Goal: Task Accomplishment & Management: Manage account settings

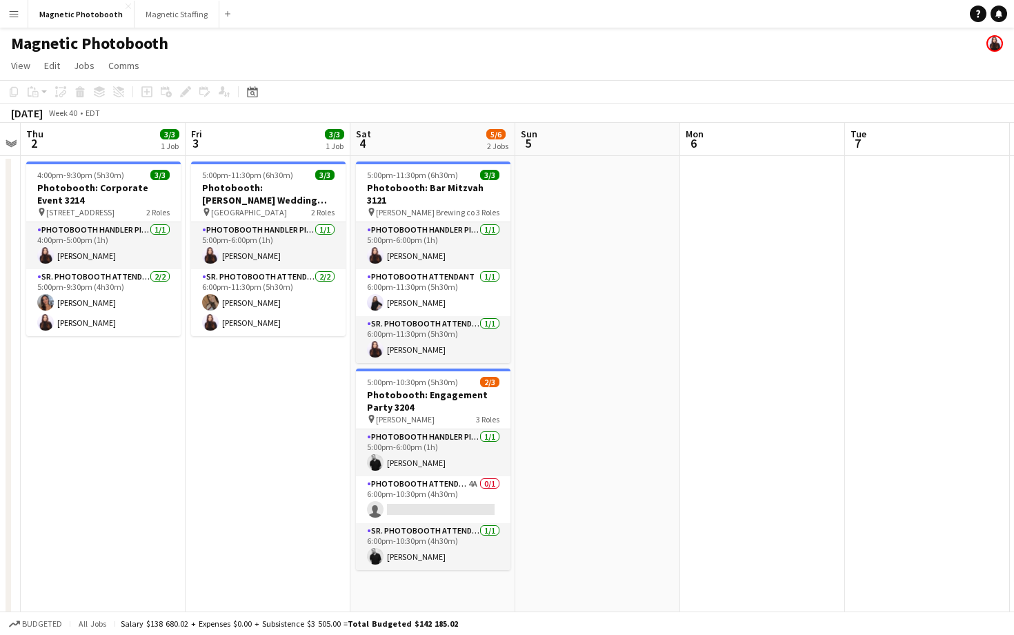
scroll to position [0, 473]
click at [467, 486] on app-card-role "Photobooth Attendant 4A 0/1 6:00pm-10:30pm (4h30m) single-neutral-actions" at bounding box center [434, 499] width 155 height 47
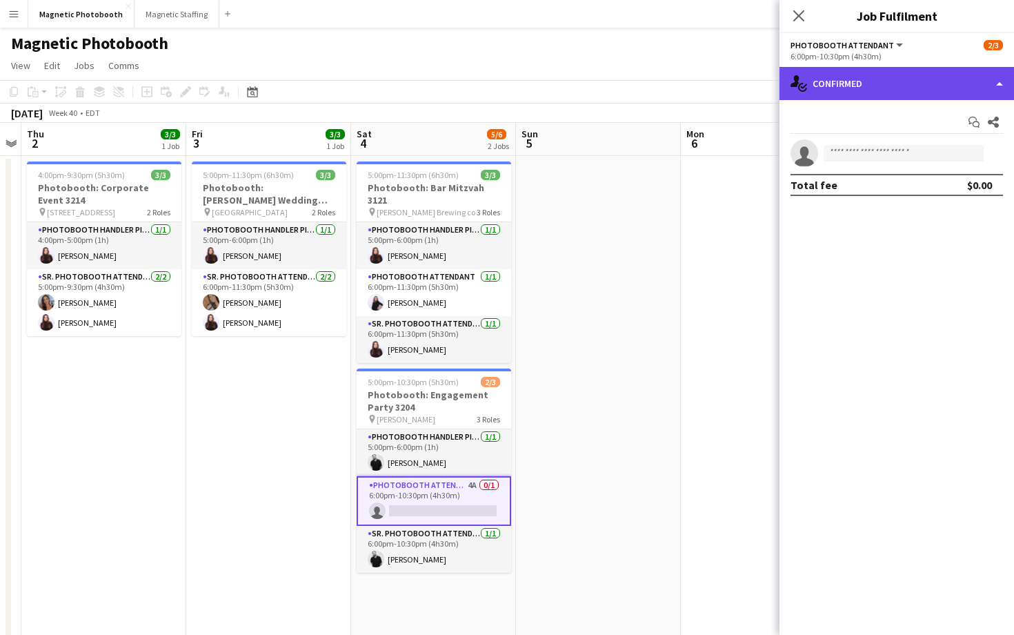
click at [922, 80] on div "single-neutral-actions-check-2 Confirmed" at bounding box center [896, 83] width 235 height 33
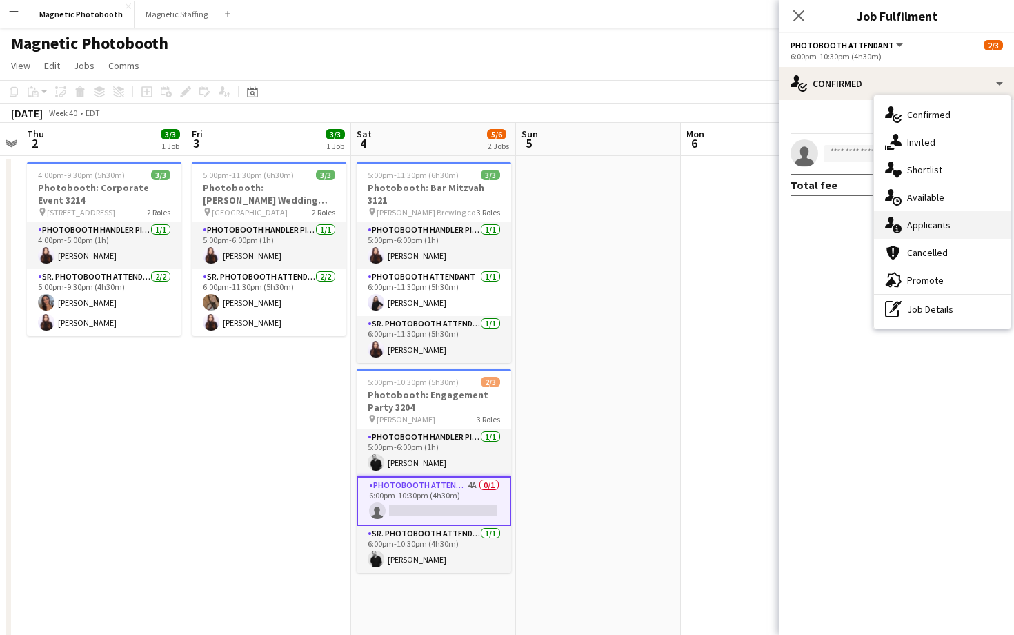
click at [920, 219] on span "Applicants" at bounding box center [928, 225] width 43 height 12
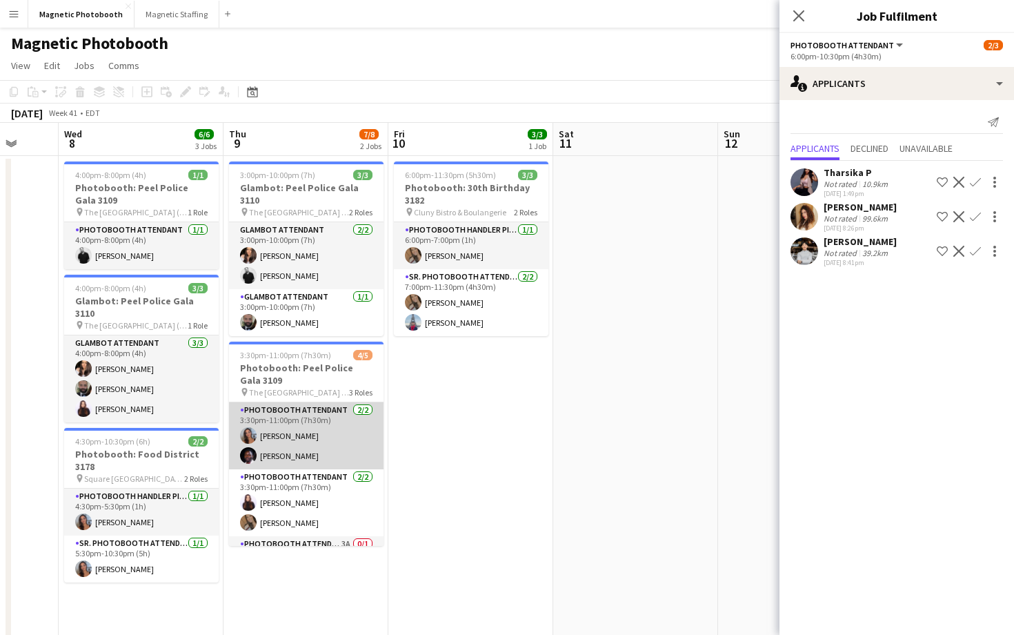
scroll to position [37, 0]
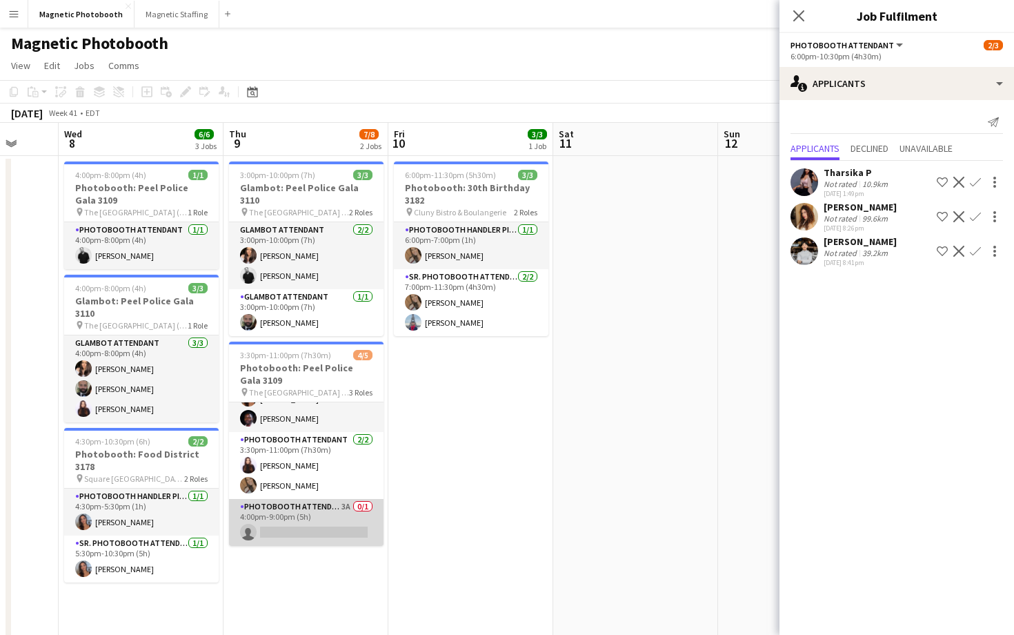
click at [336, 521] on app-card-role "Photobooth Attendant 3A 0/1 4:00pm-9:00pm (5h) single-neutral-actions" at bounding box center [306, 522] width 155 height 47
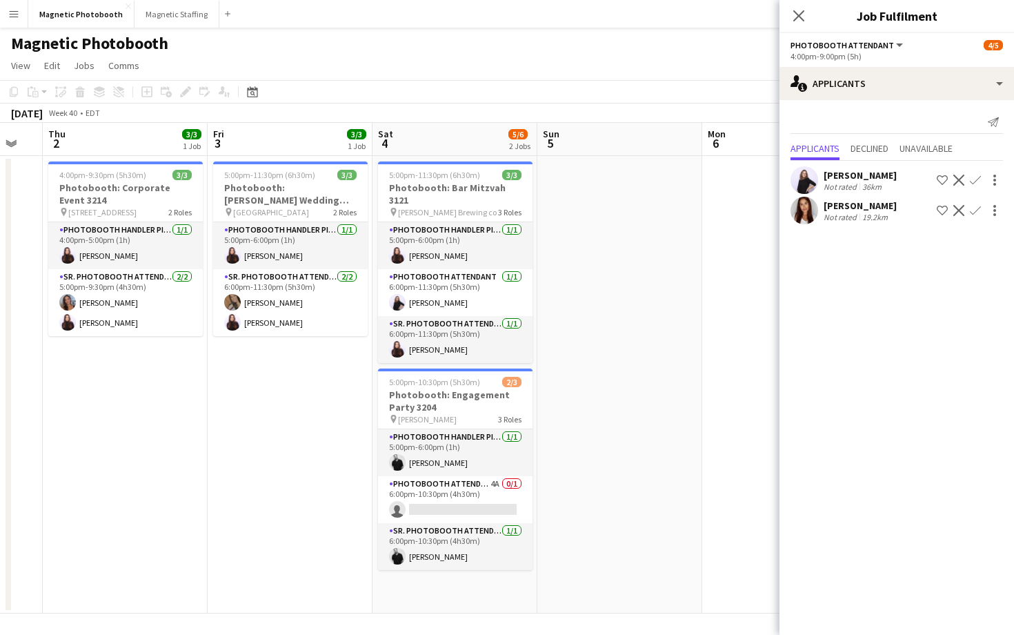
scroll to position [1, 0]
click at [432, 488] on app-card-role "Photobooth Attendant 4A 0/1 6:00pm-10:30pm (4h30m) single-neutral-actions" at bounding box center [455, 498] width 155 height 47
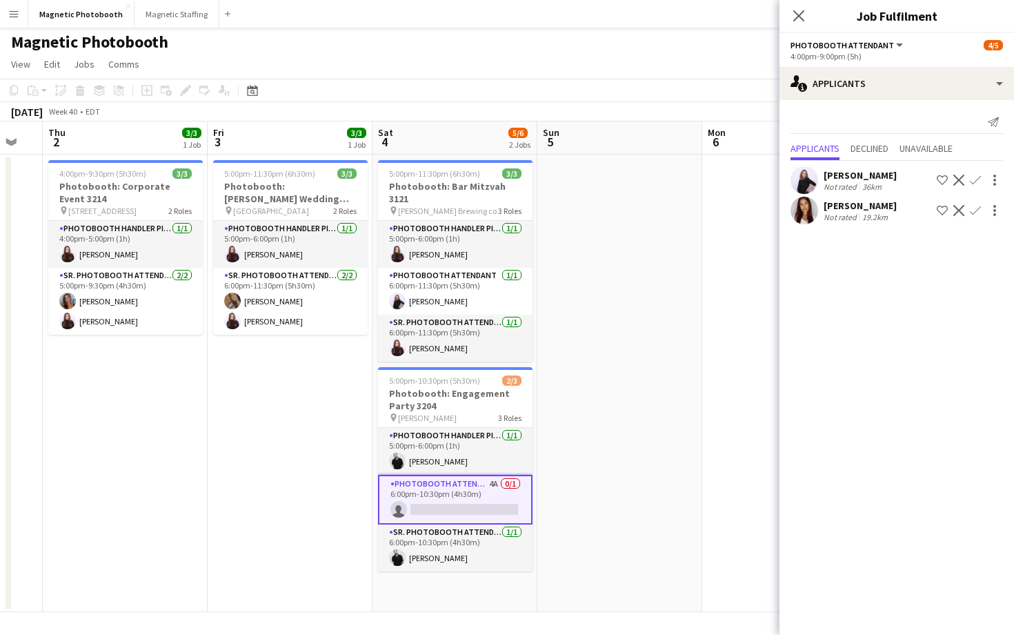
click at [452, 488] on app-card-role "Photobooth Attendant 4A 0/1 6:00pm-10:30pm (4h30m) single-neutral-actions" at bounding box center [455, 500] width 155 height 50
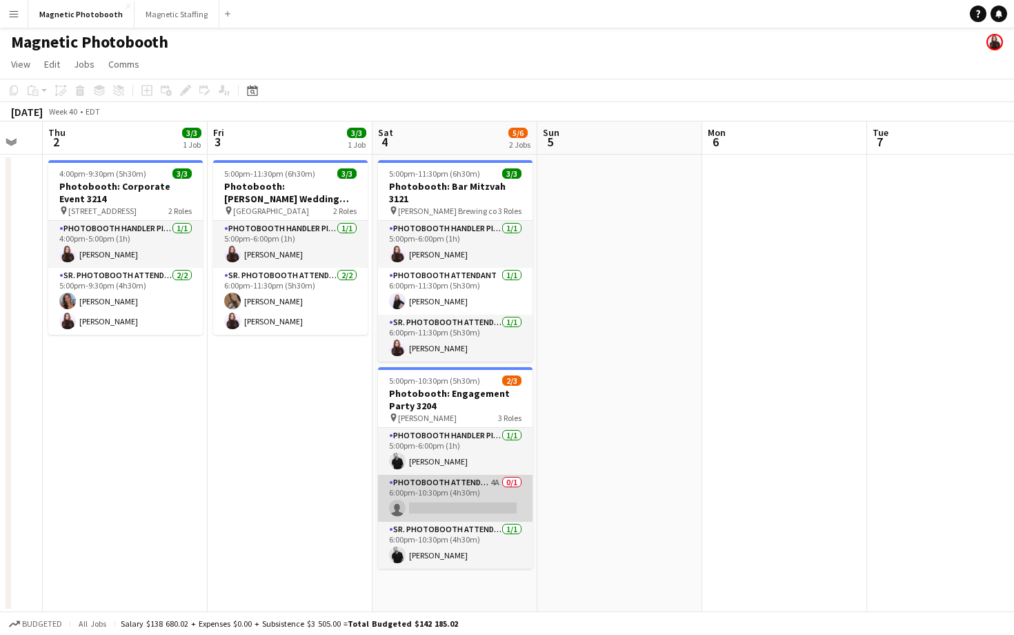
click at [452, 488] on app-card-role "Photobooth Attendant 4A 0/1 6:00pm-10:30pm (4h30m) single-neutral-actions" at bounding box center [455, 498] width 155 height 47
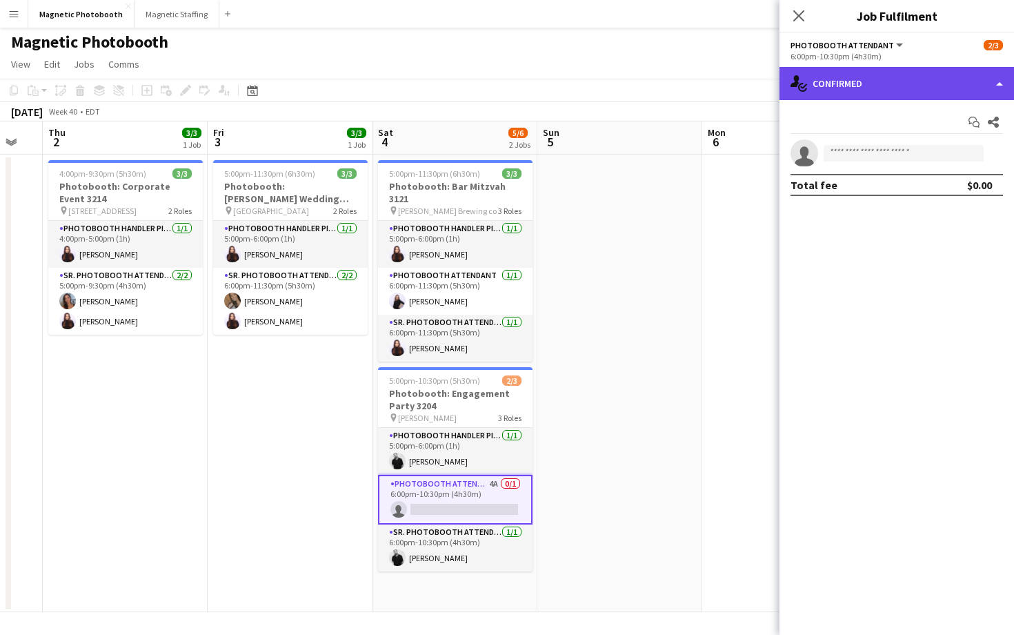
click at [933, 81] on div "single-neutral-actions-check-2 Confirmed" at bounding box center [896, 83] width 235 height 33
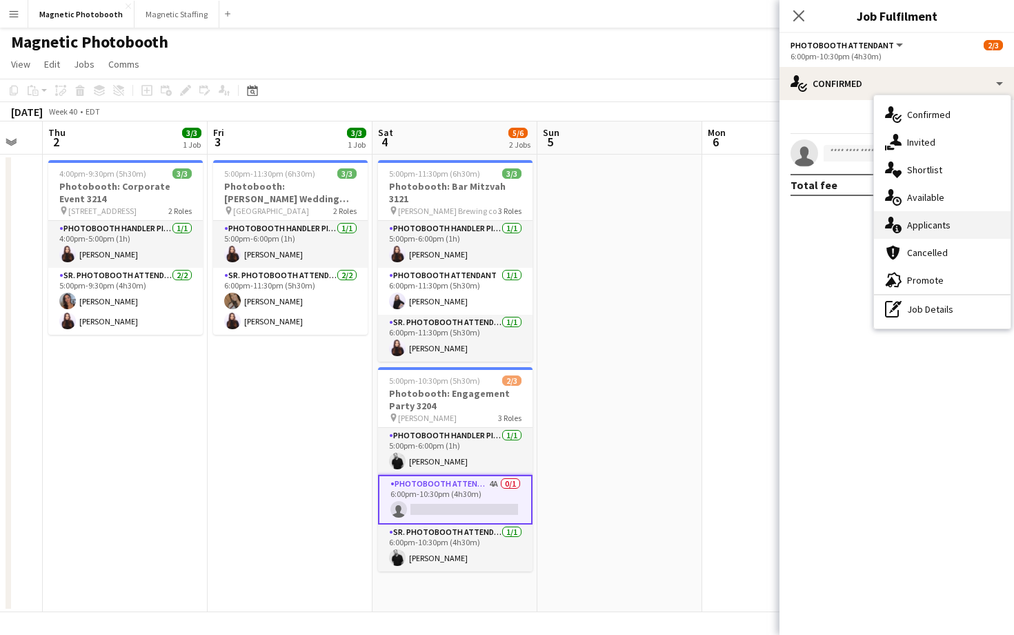
click at [941, 218] on div "single-neutral-actions-information Applicants" at bounding box center [942, 225] width 137 height 28
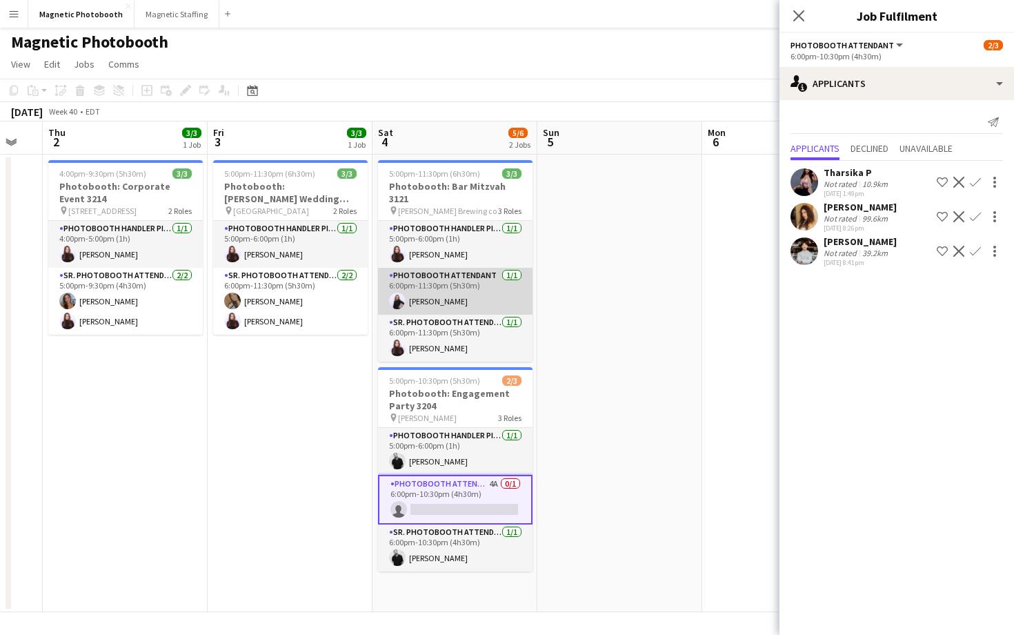
click at [487, 279] on app-card-role "Photobooth Attendant [DATE] 6:00pm-11:30pm (5h30m) [PERSON_NAME]" at bounding box center [455, 291] width 155 height 47
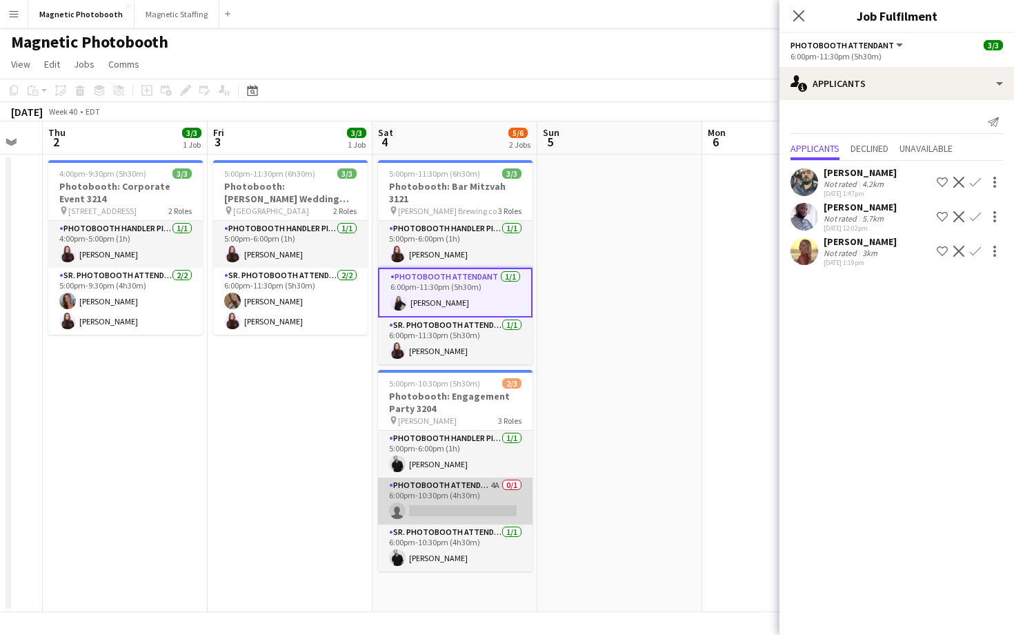
click at [470, 492] on app-card-role "Photobooth Attendant 4A 0/1 6:00pm-10:30pm (4h30m) single-neutral-actions" at bounding box center [455, 500] width 155 height 47
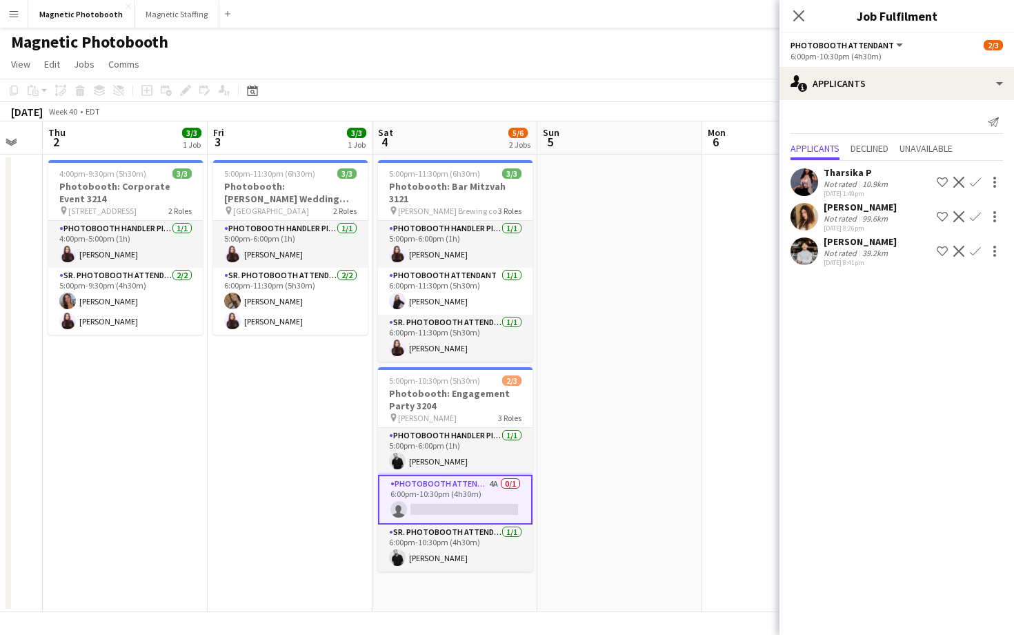
click at [816, 256] on app-user-avatar at bounding box center [804, 251] width 28 height 28
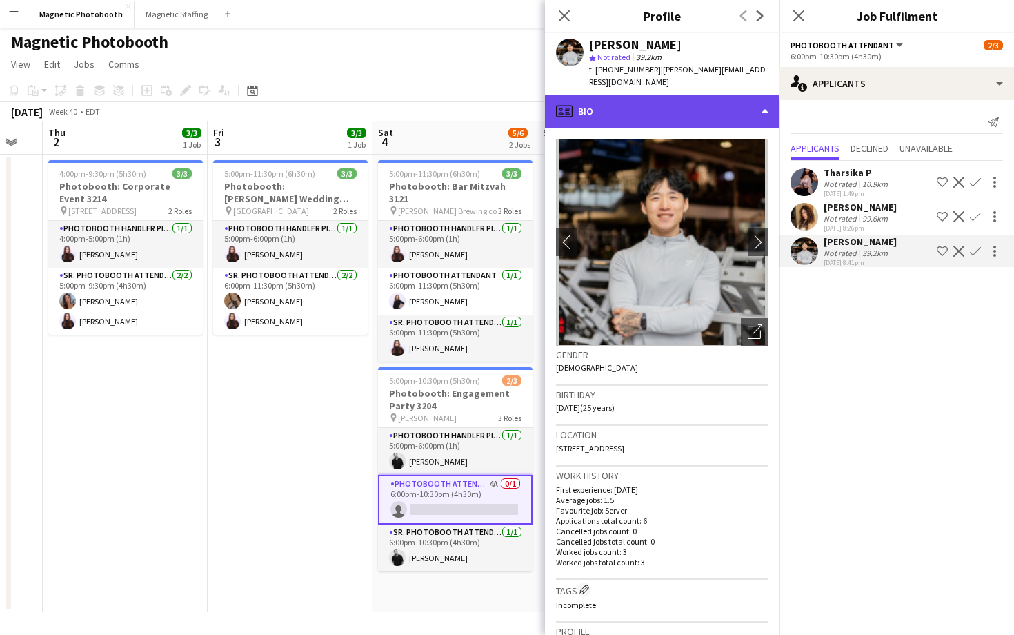
click at [685, 99] on div "profile Bio" at bounding box center [662, 110] width 235 height 33
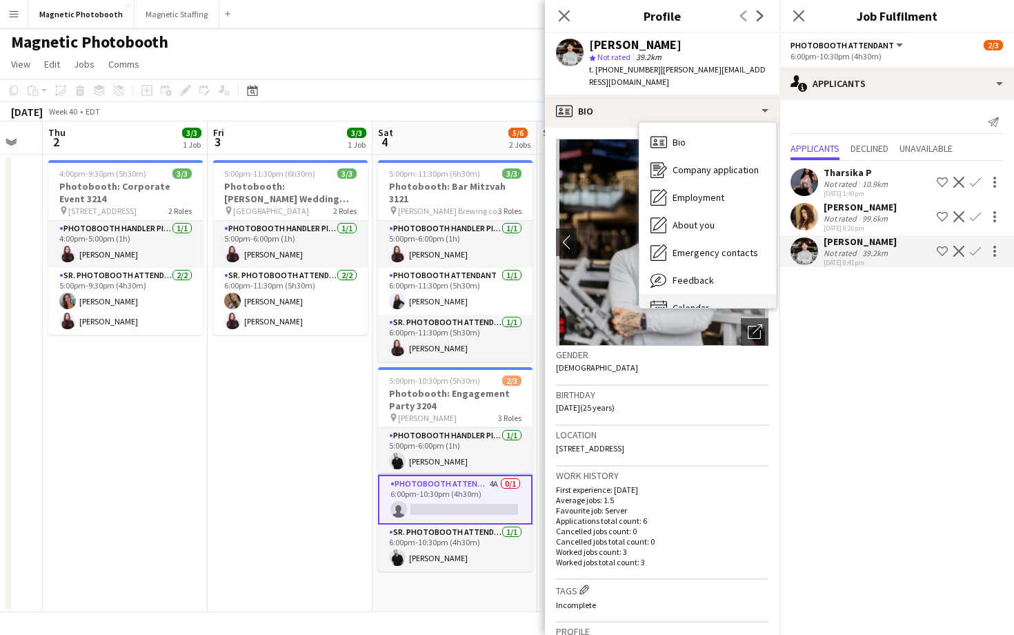
click at [699, 301] on span "Calendar" at bounding box center [691, 307] width 37 height 12
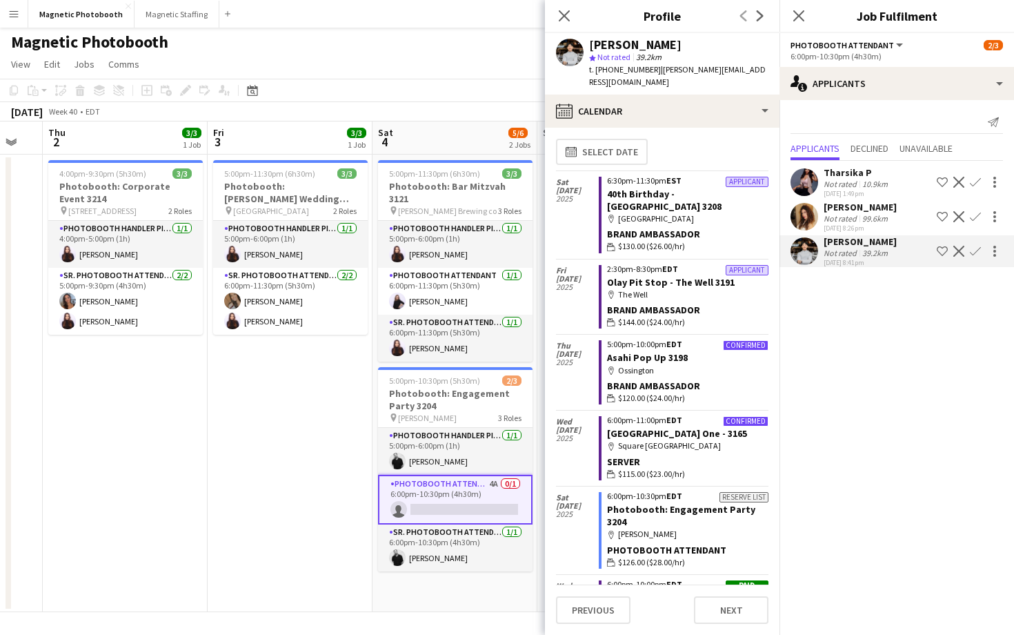
scroll to position [0, 0]
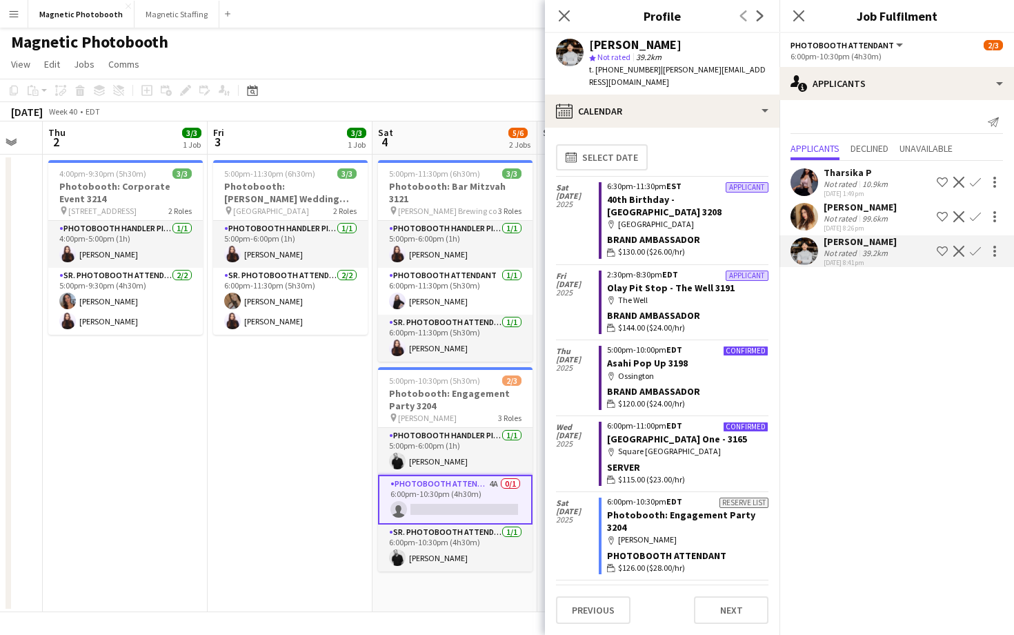
click at [797, 217] on app-user-avatar at bounding box center [804, 217] width 28 height 28
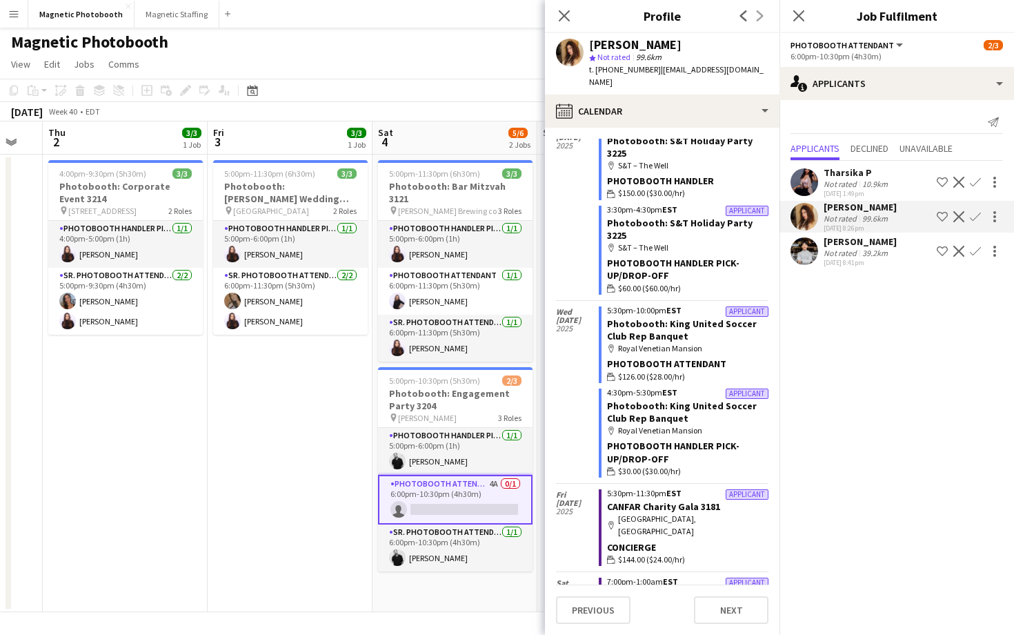
scroll to position [70, 0]
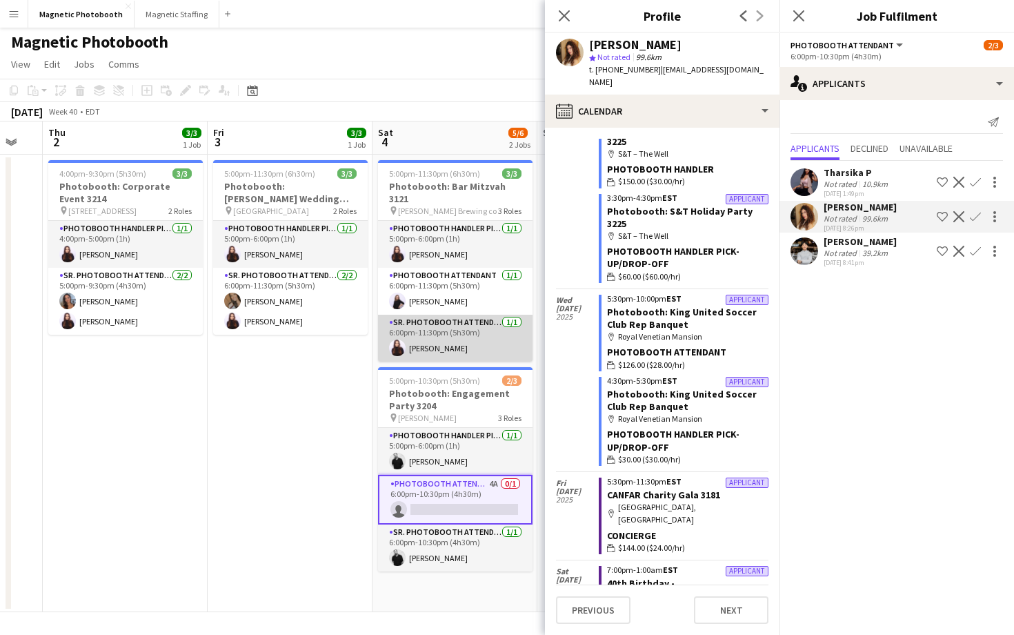
click at [450, 315] on app-card-role "Sr. Photobooth Attendant [DATE] 6:00pm-11:30pm (5h30m) [PERSON_NAME]" at bounding box center [455, 338] width 155 height 47
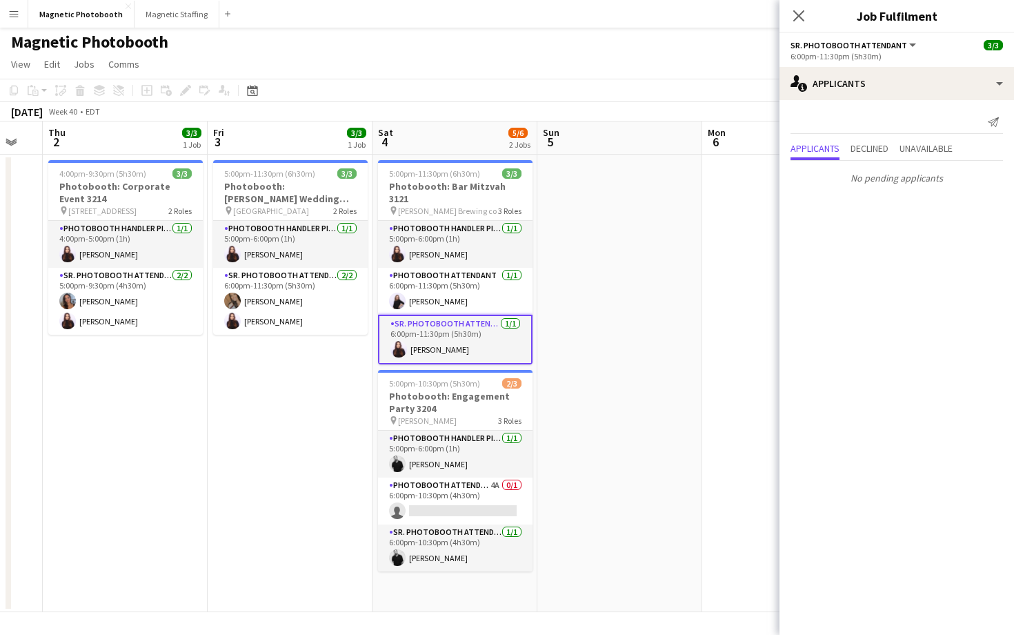
click at [504, 326] on app-card-role "Sr. Photobooth Attendant [DATE] 6:00pm-11:30pm (5h30m) [PERSON_NAME]" at bounding box center [455, 340] width 155 height 50
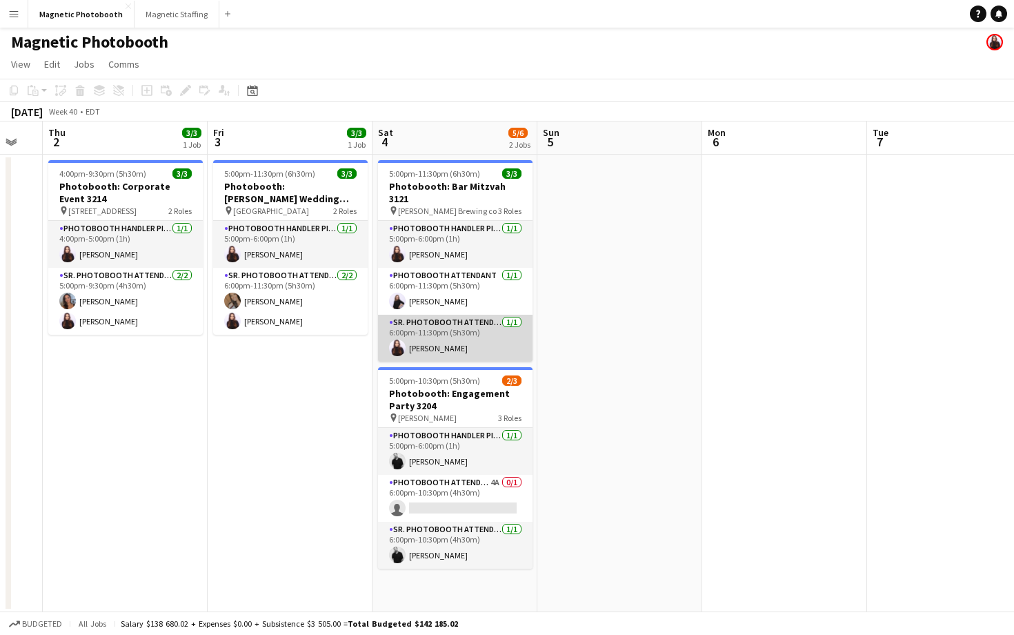
click at [504, 326] on app-card-role "Sr. Photobooth Attendant [DATE] 6:00pm-11:30pm (5h30m) [PERSON_NAME]" at bounding box center [455, 338] width 155 height 47
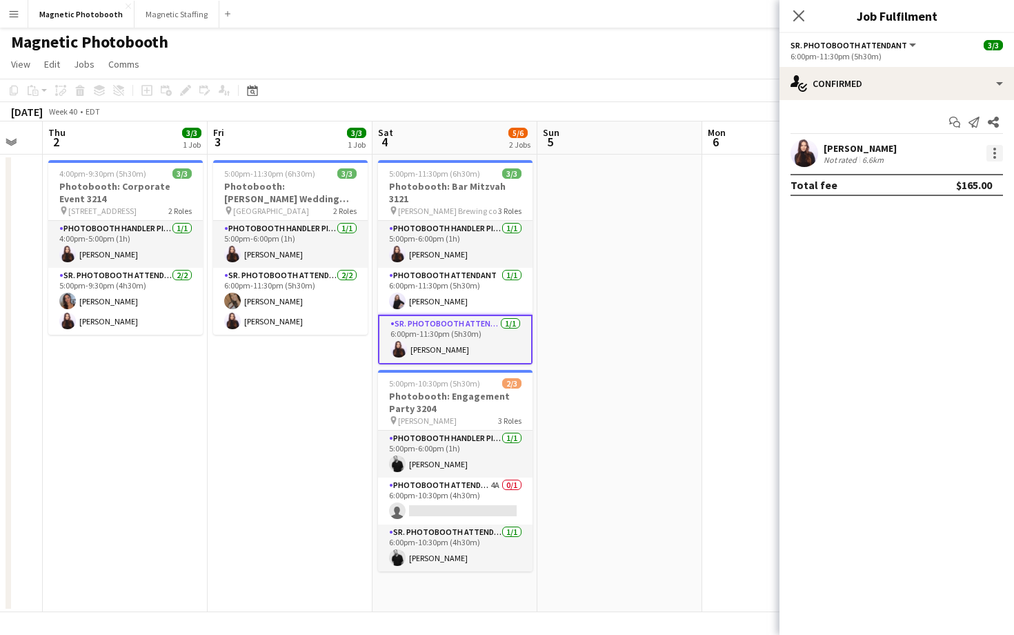
click at [991, 149] on div at bounding box center [994, 153] width 17 height 17
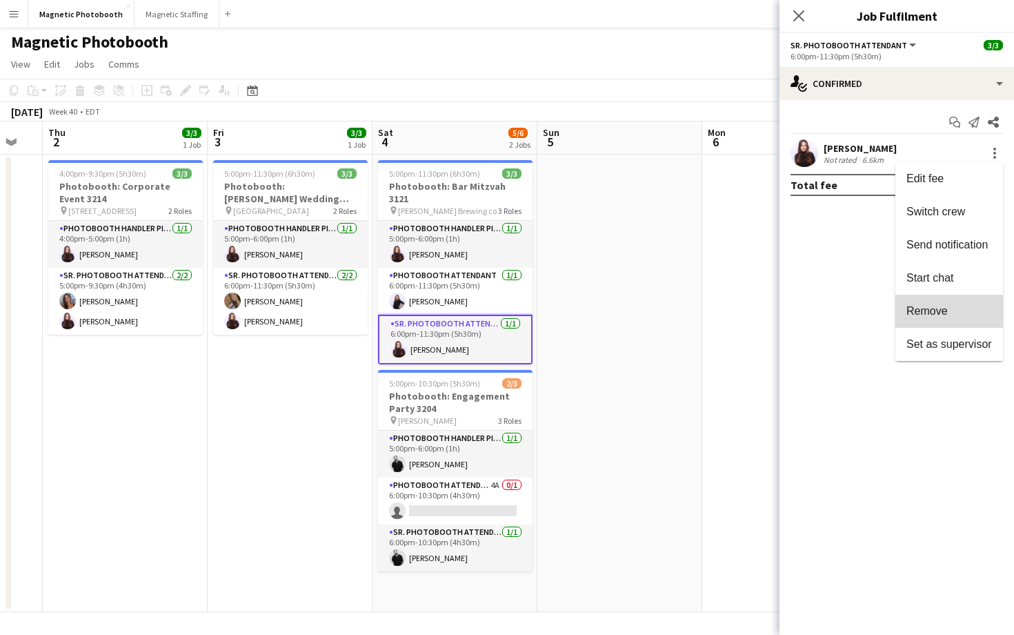
click at [939, 312] on span "Remove" at bounding box center [926, 311] width 41 height 12
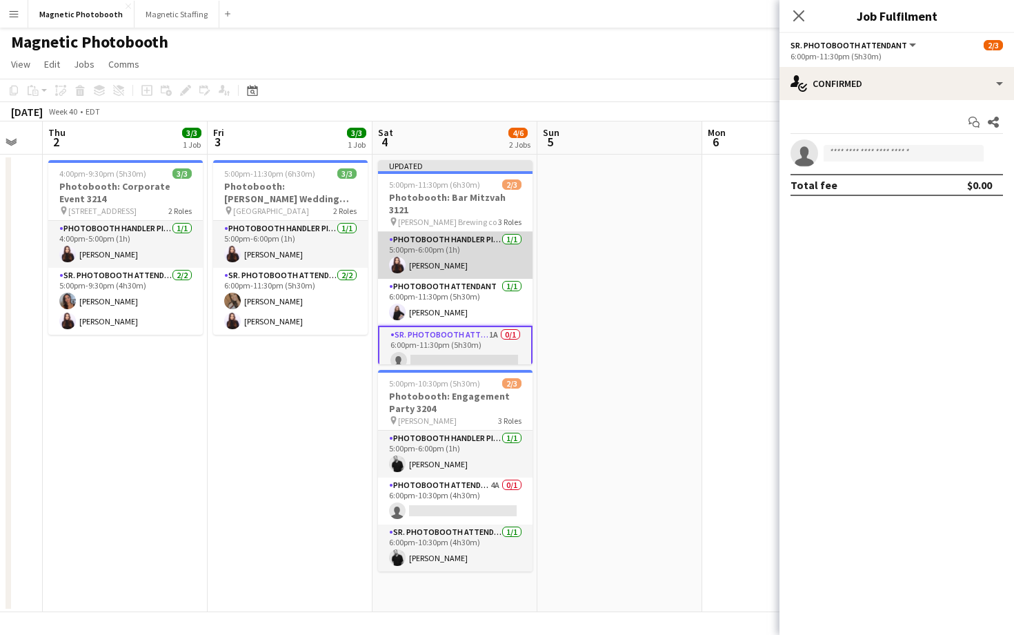
click at [462, 245] on app-card-role "Photobooth Handler Pick-Up/Drop-Off [DATE] 5:00pm-6:00pm (1h) [PERSON_NAME]" at bounding box center [455, 255] width 155 height 47
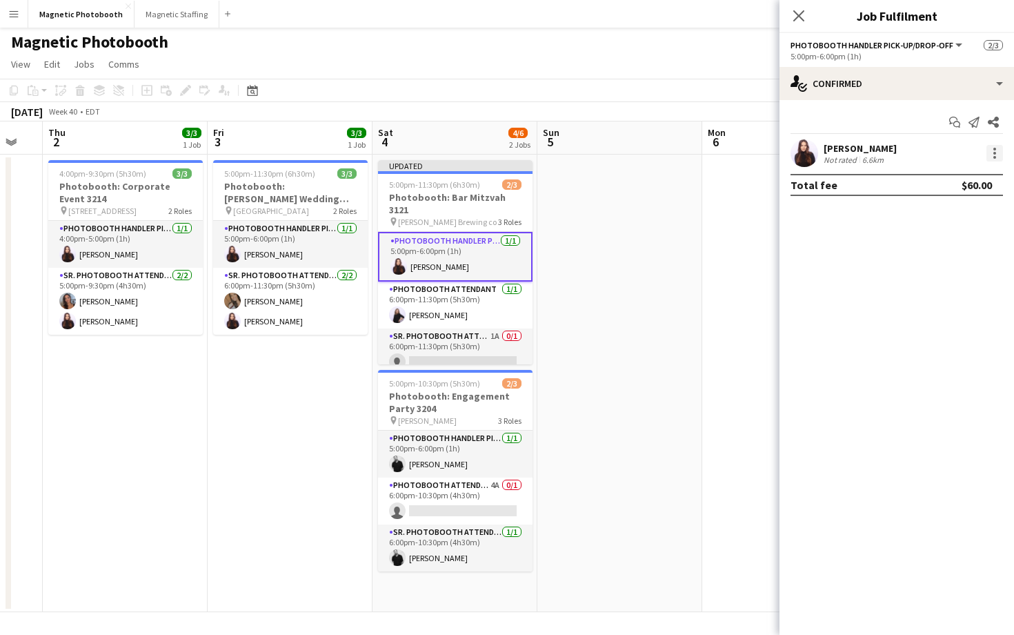
click at [997, 153] on div at bounding box center [994, 153] width 17 height 17
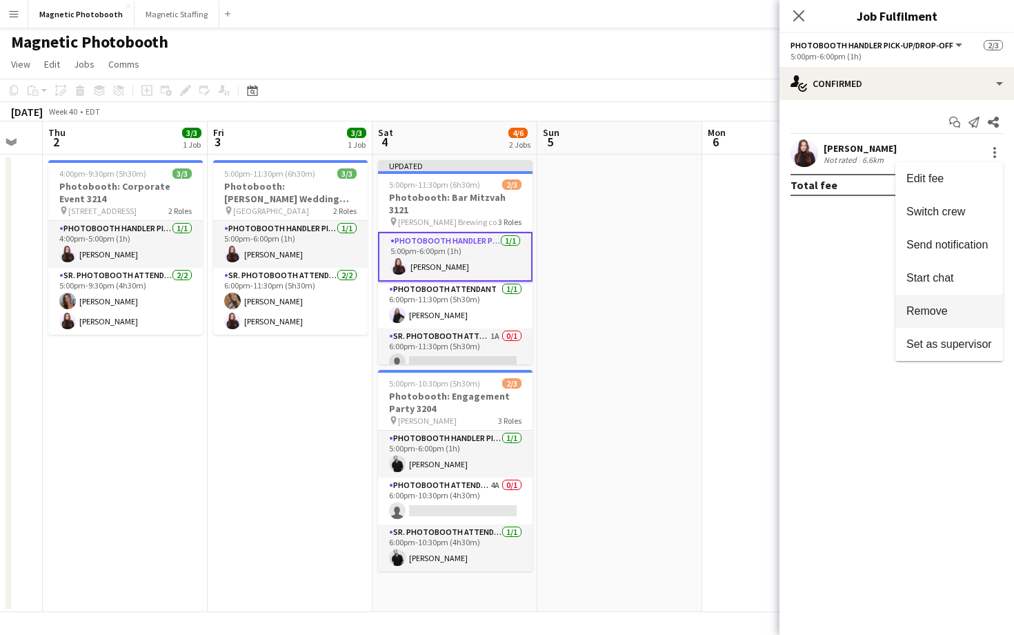
click at [944, 309] on span "Remove" at bounding box center [926, 311] width 41 height 12
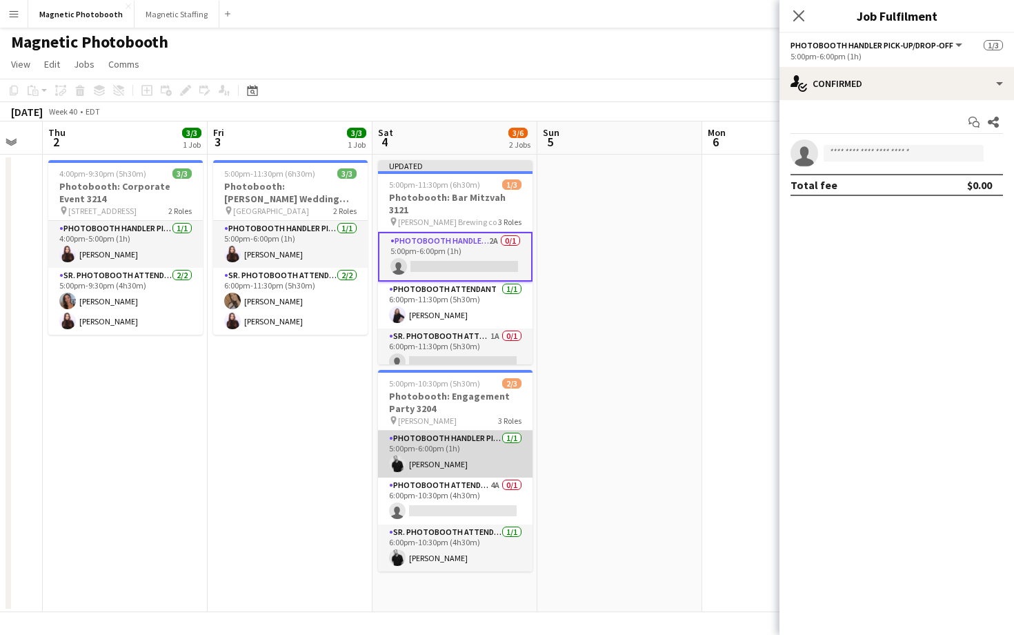
click at [486, 443] on app-card-role "Photobooth Handler Pick-Up/Drop-Off [DATE] 5:00pm-6:00pm (1h) [PERSON_NAME]" at bounding box center [455, 453] width 155 height 47
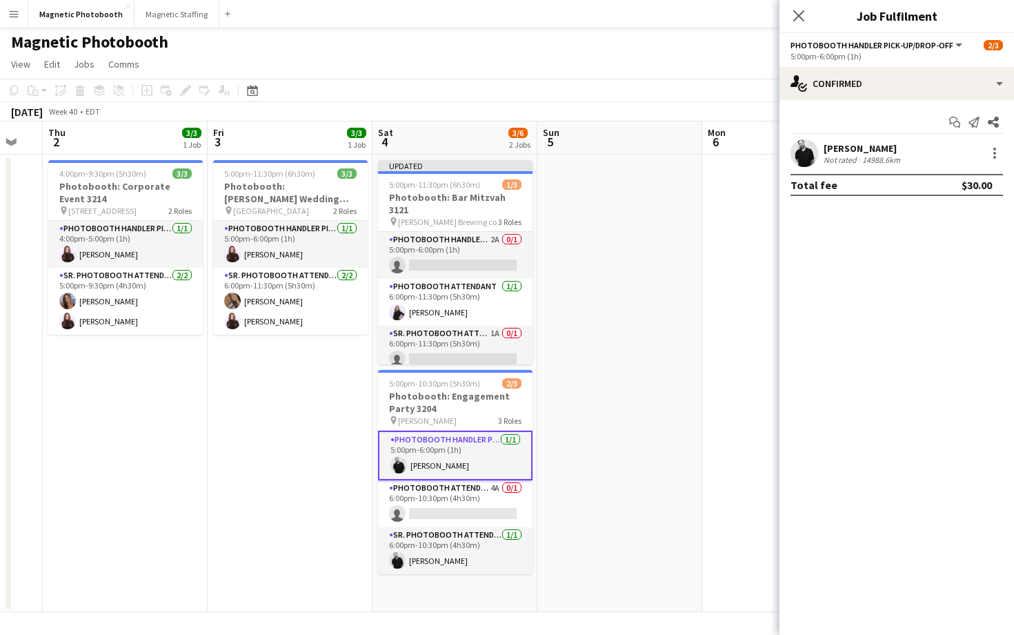
click at [1003, 155] on div "[PERSON_NAME] rated 14988.6km" at bounding box center [896, 153] width 235 height 28
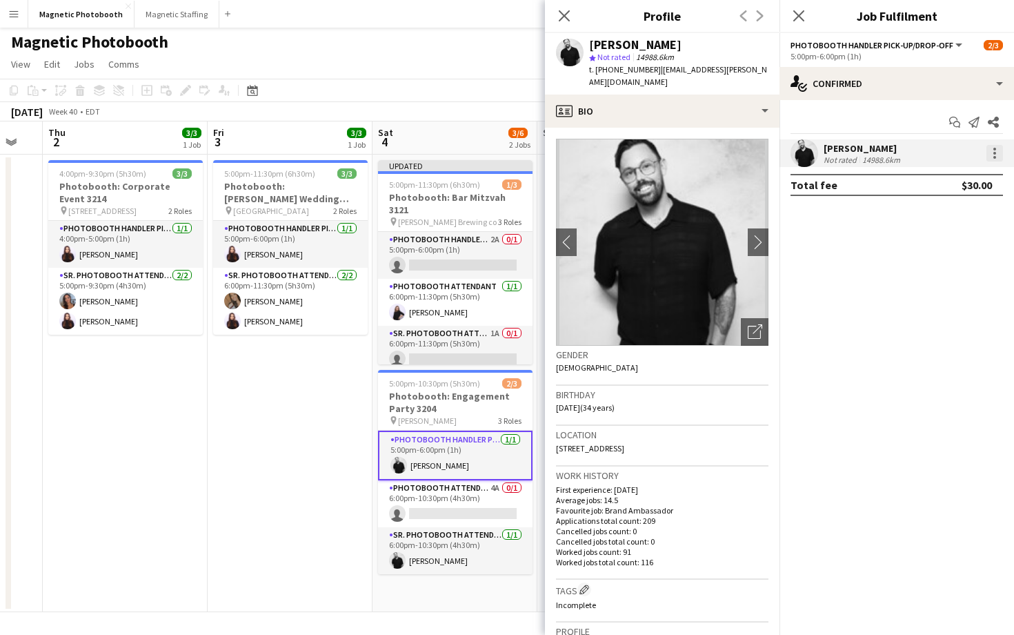
click at [999, 155] on div at bounding box center [994, 153] width 17 height 17
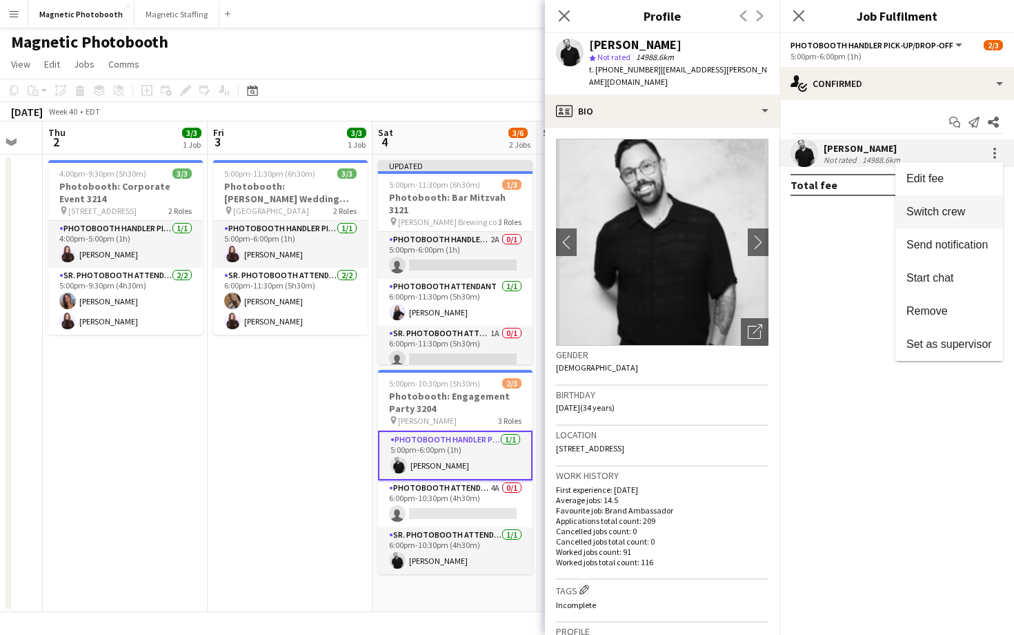
click at [959, 208] on span "Switch crew" at bounding box center [935, 212] width 59 height 12
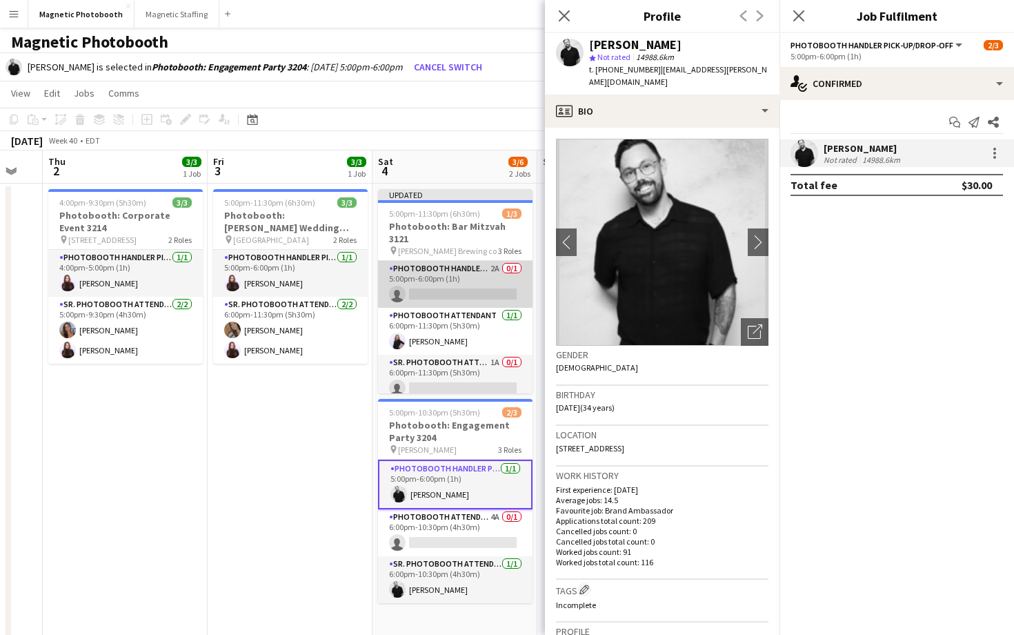
click at [452, 281] on app-card-role "Photobooth Handler Pick-Up/Drop-Off 2A 0/1 5:00pm-6:00pm (1h) single-neutral-ac…" at bounding box center [455, 284] width 155 height 47
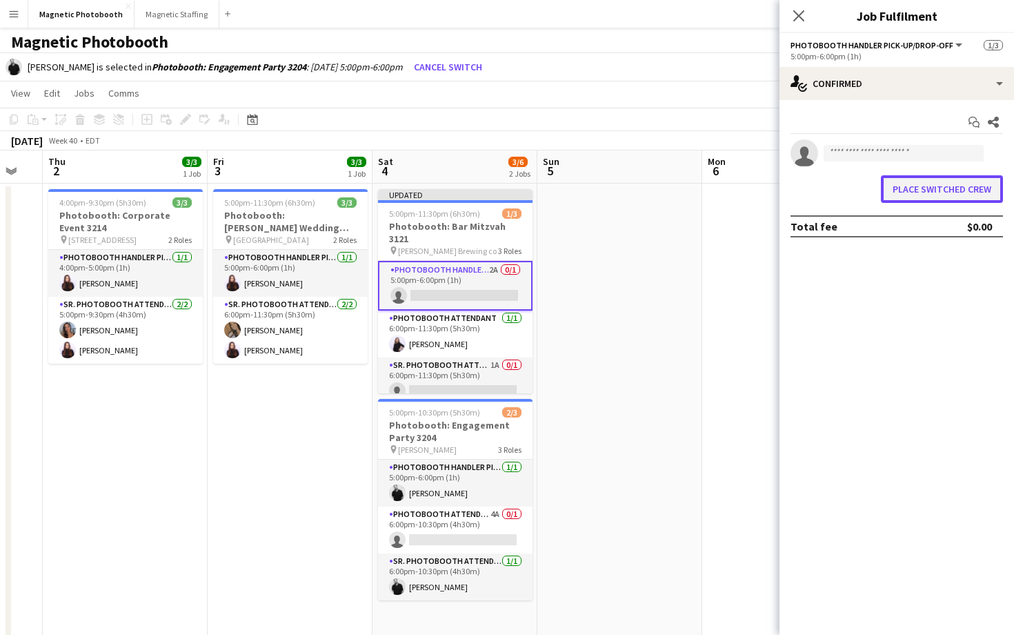
click at [928, 189] on button "Place switched crew" at bounding box center [942, 189] width 122 height 28
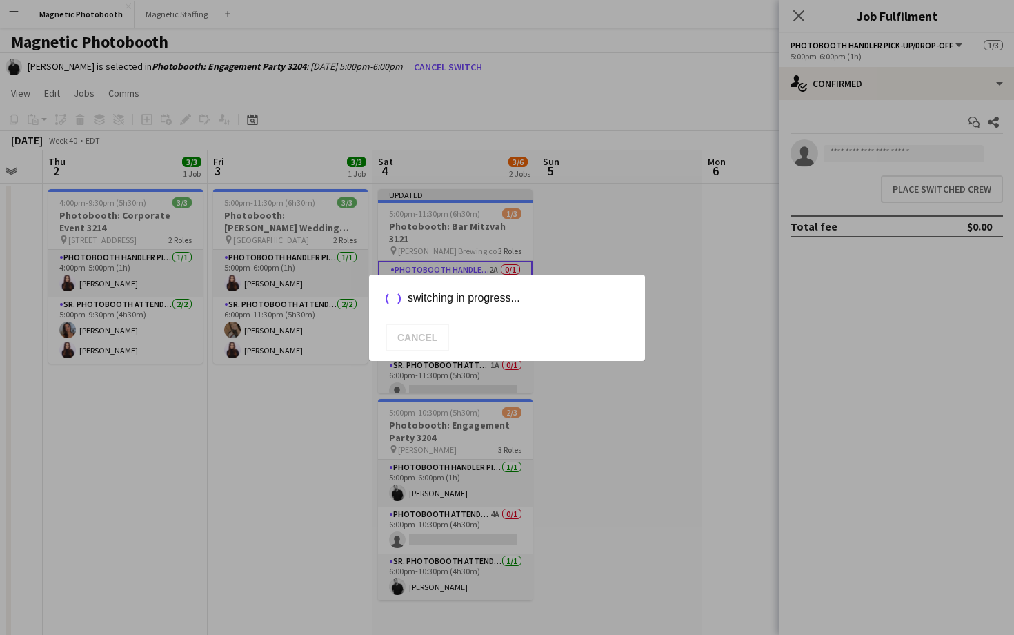
scroll to position [1, 0]
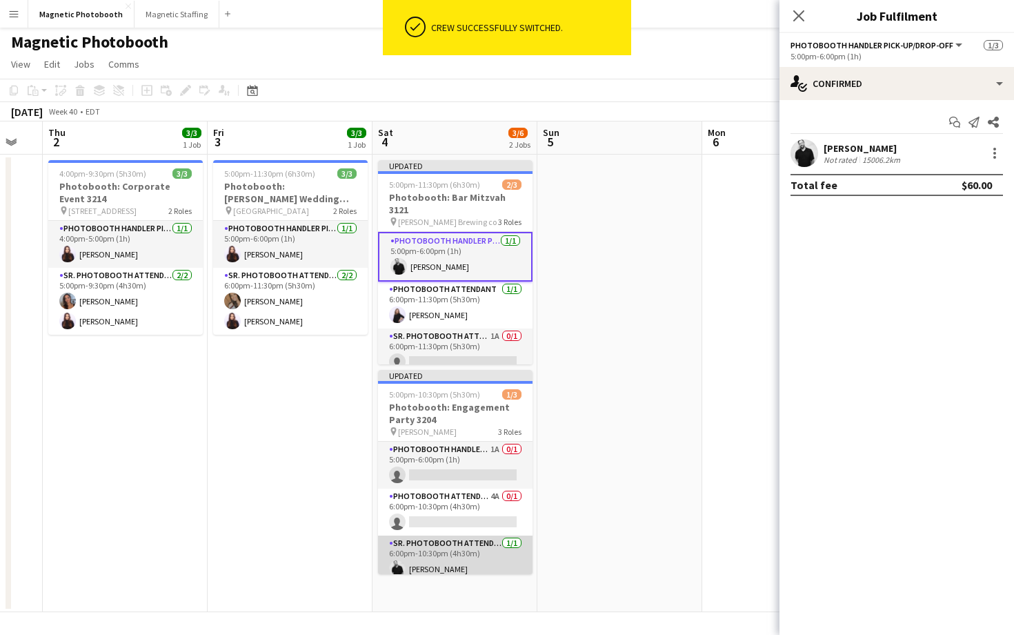
click at [460, 553] on app-card-role "Sr. Photobooth Attendant [DATE] 6:00pm-10:30pm (4h30m) [PERSON_NAME]" at bounding box center [455, 558] width 155 height 47
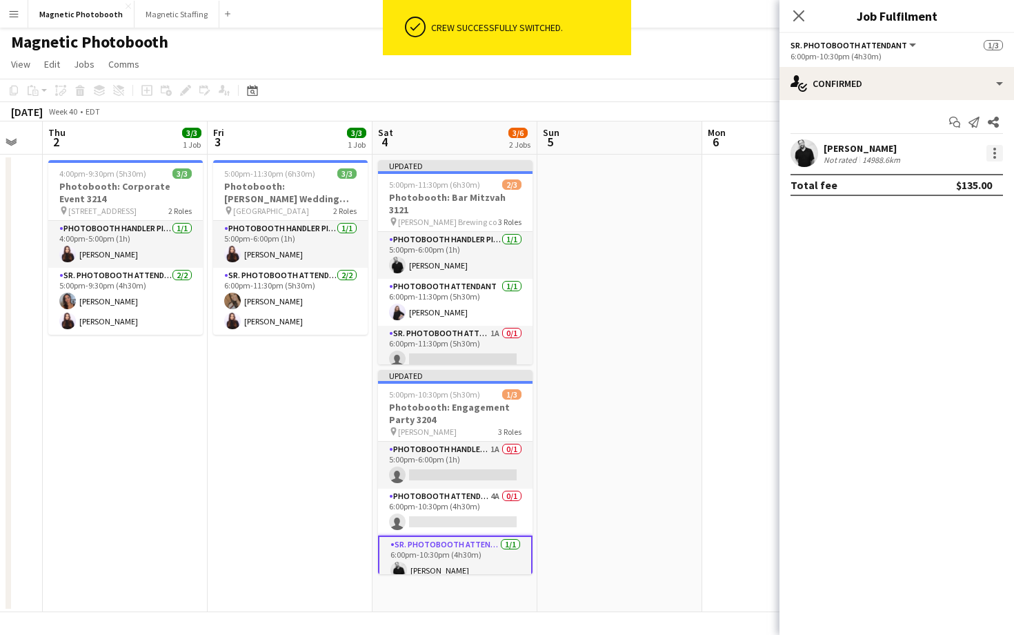
click at [994, 145] on div at bounding box center [994, 153] width 17 height 17
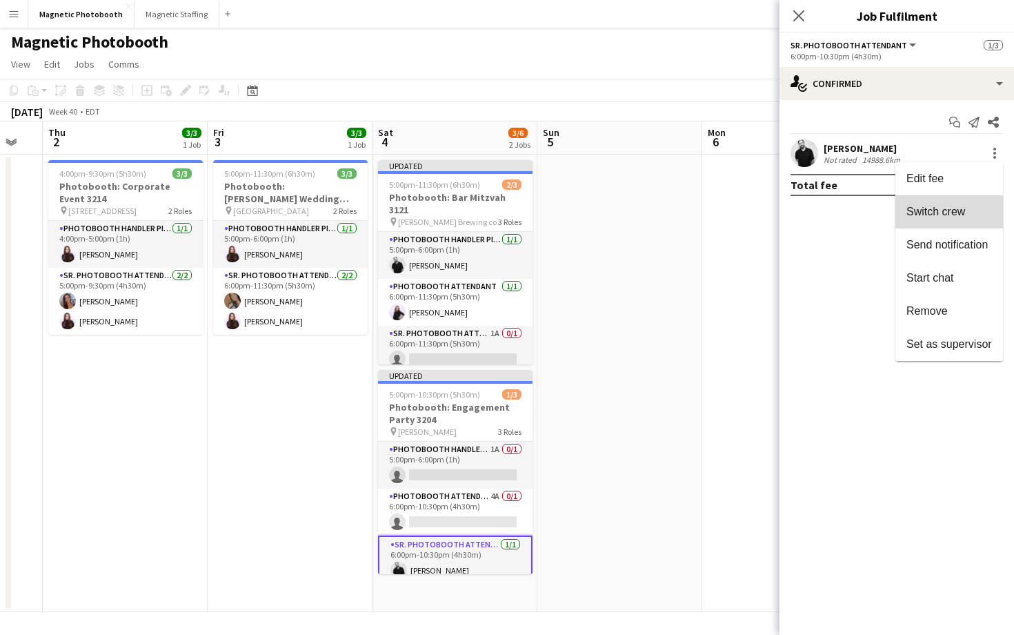
click at [957, 202] on button "Switch crew" at bounding box center [949, 211] width 108 height 33
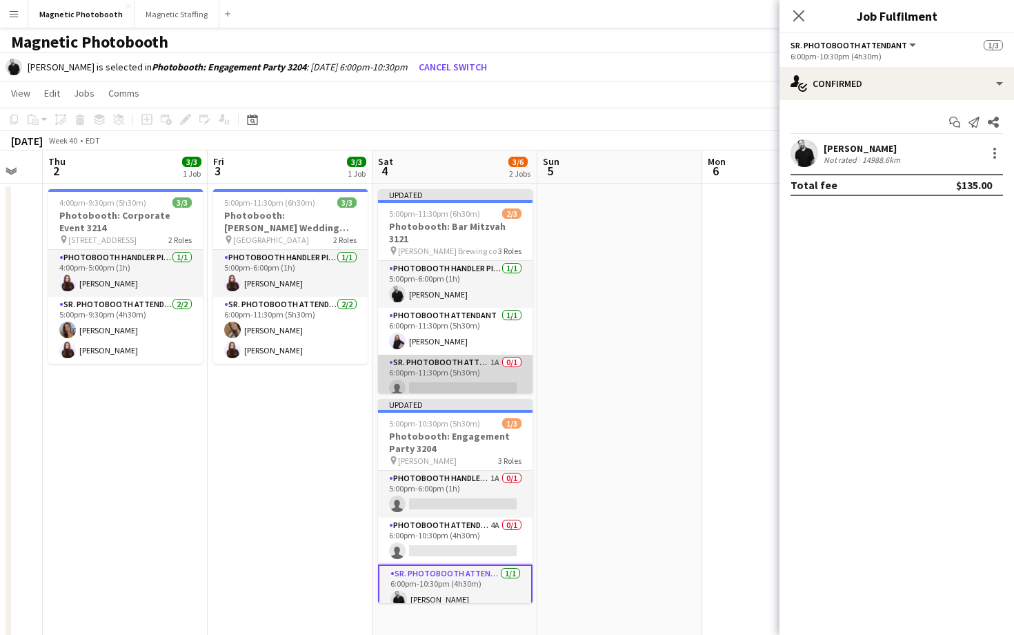
click at [516, 355] on app-card-role "Sr. Photobooth Attendant 1A 0/1 6:00pm-11:30pm (5h30m) single-neutral-actions" at bounding box center [455, 378] width 155 height 47
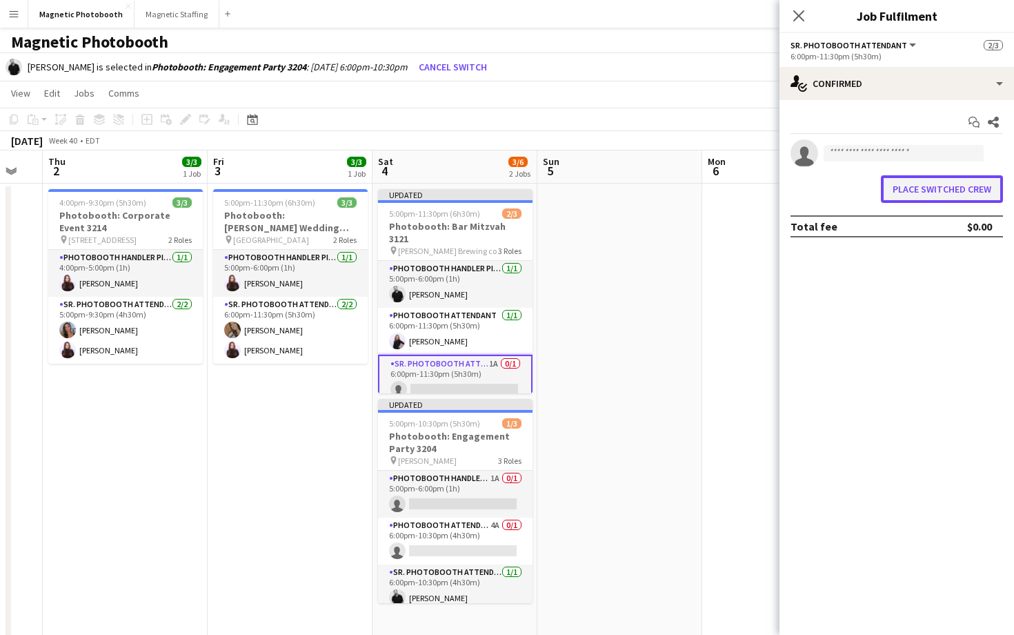
click at [953, 192] on button "Place switched crew" at bounding box center [942, 189] width 122 height 28
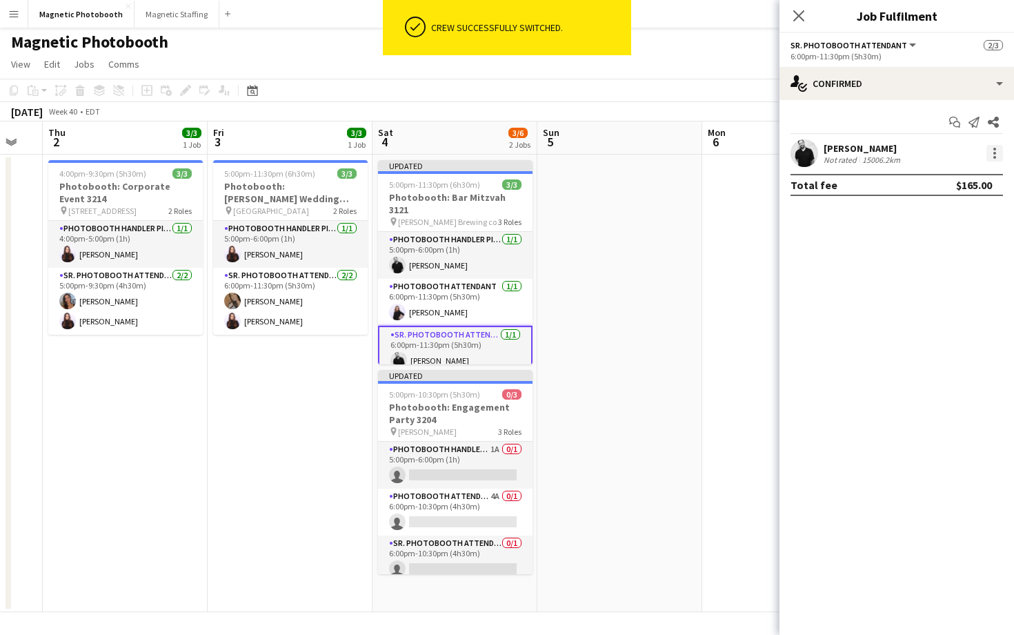
click at [999, 145] on div at bounding box center [994, 153] width 17 height 17
click at [966, 186] on button "Edit fee" at bounding box center [949, 178] width 108 height 33
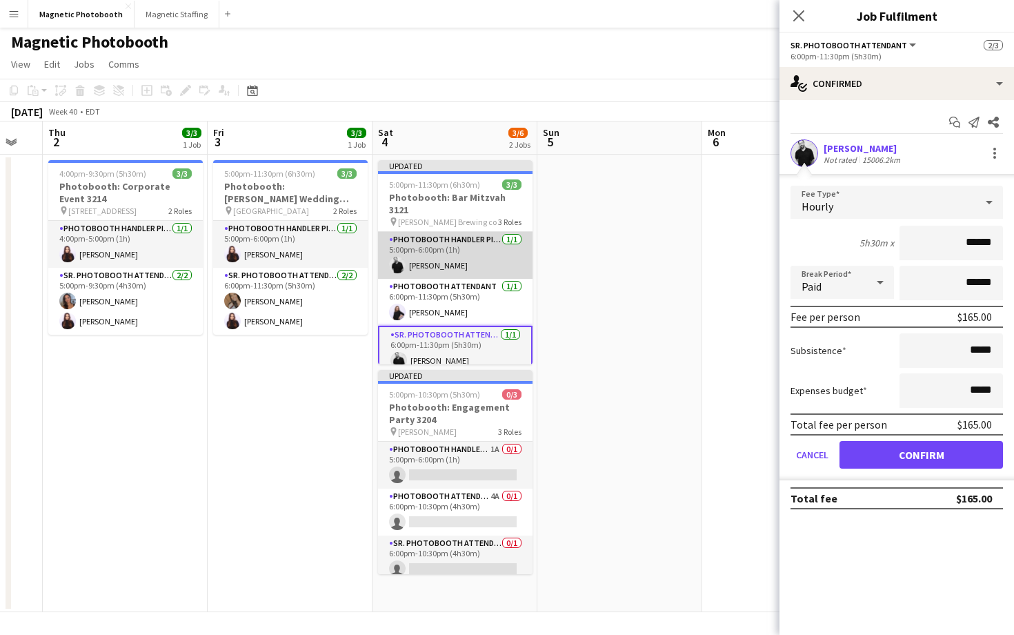
click at [457, 261] on app-card-role "Photobooth Handler Pick-Up/Drop-Off [DATE] 5:00pm-6:00pm (1h) [PERSON_NAME]" at bounding box center [455, 255] width 155 height 47
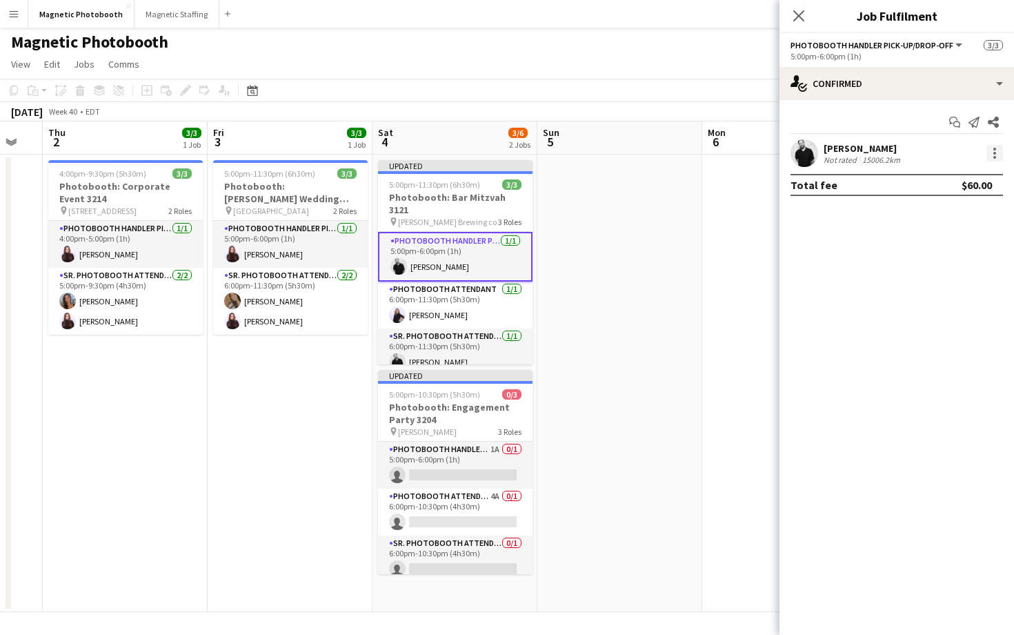
click at [993, 159] on div at bounding box center [994, 153] width 17 height 17
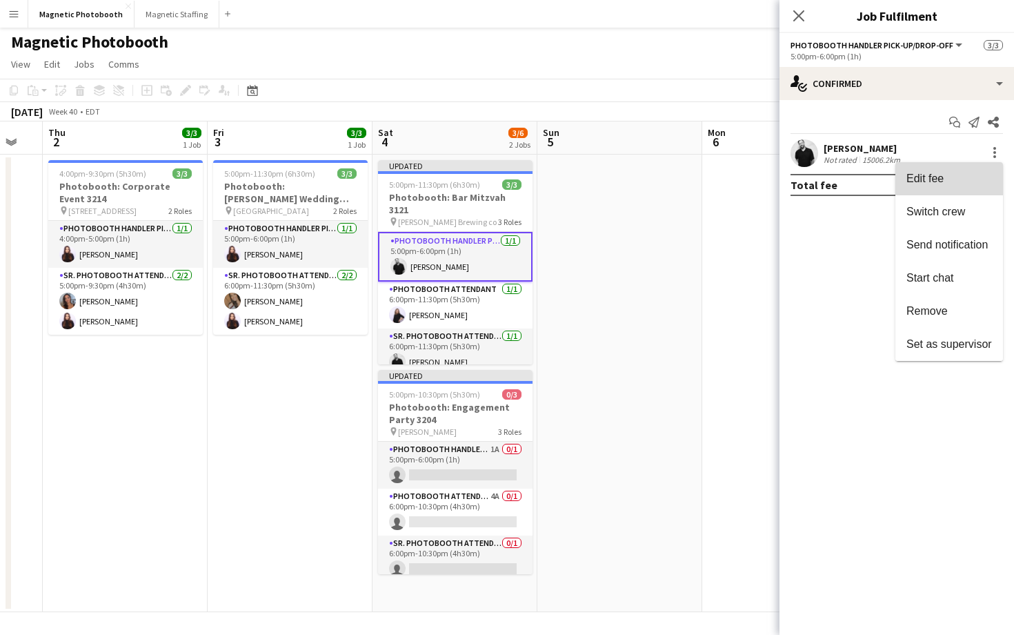
click at [968, 185] on span "Edit fee" at bounding box center [949, 178] width 86 height 12
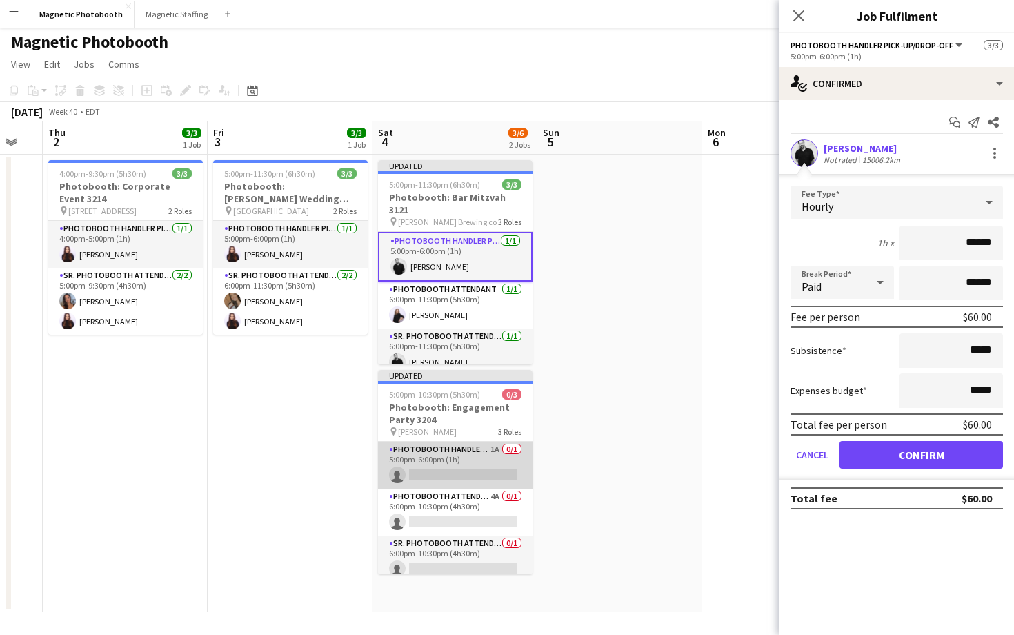
click at [500, 470] on app-card-role "Photobooth Handler Pick-Up/Drop-Off 1A 0/1 5:00pm-6:00pm (1h) single-neutral-ac…" at bounding box center [455, 464] width 155 height 47
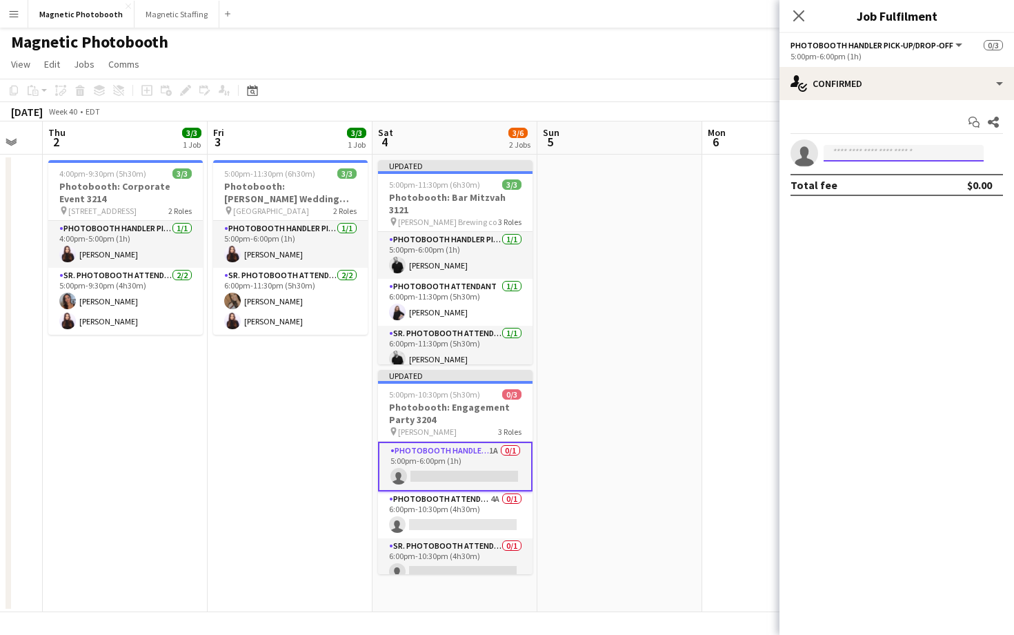
click at [868, 158] on input at bounding box center [904, 153] width 160 height 17
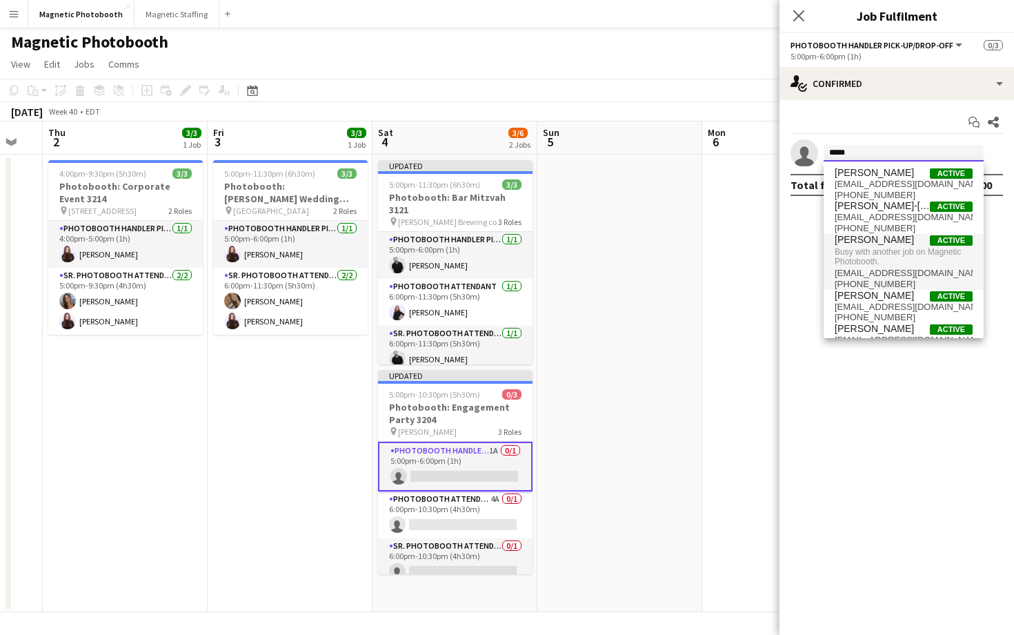
type input "*****"
click at [877, 281] on span "[PHONE_NUMBER]" at bounding box center [904, 284] width 138 height 11
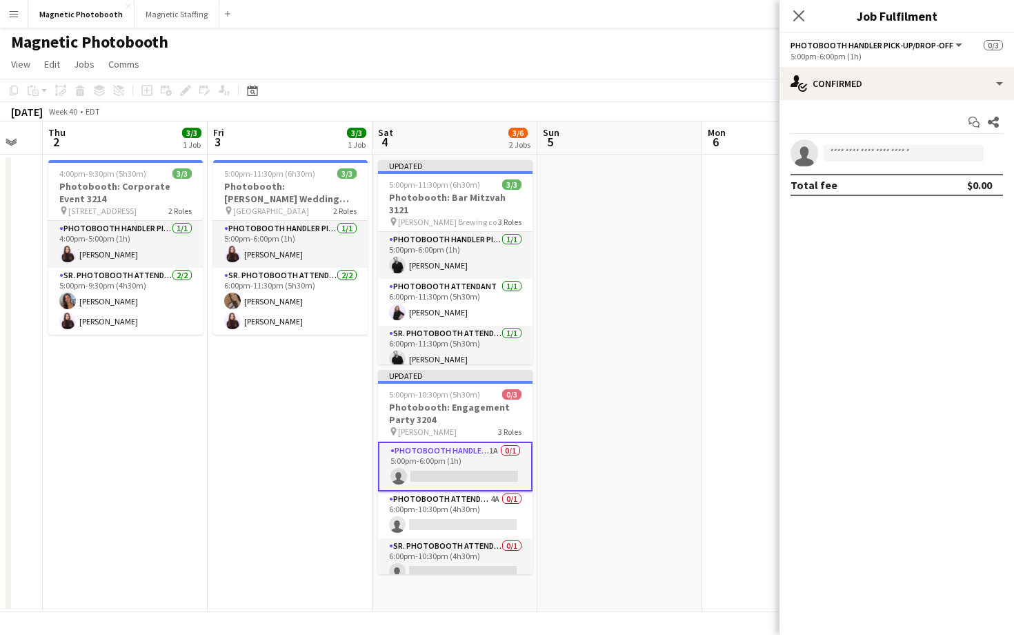
click at [665, 168] on app-date-cell at bounding box center [619, 383] width 165 height 457
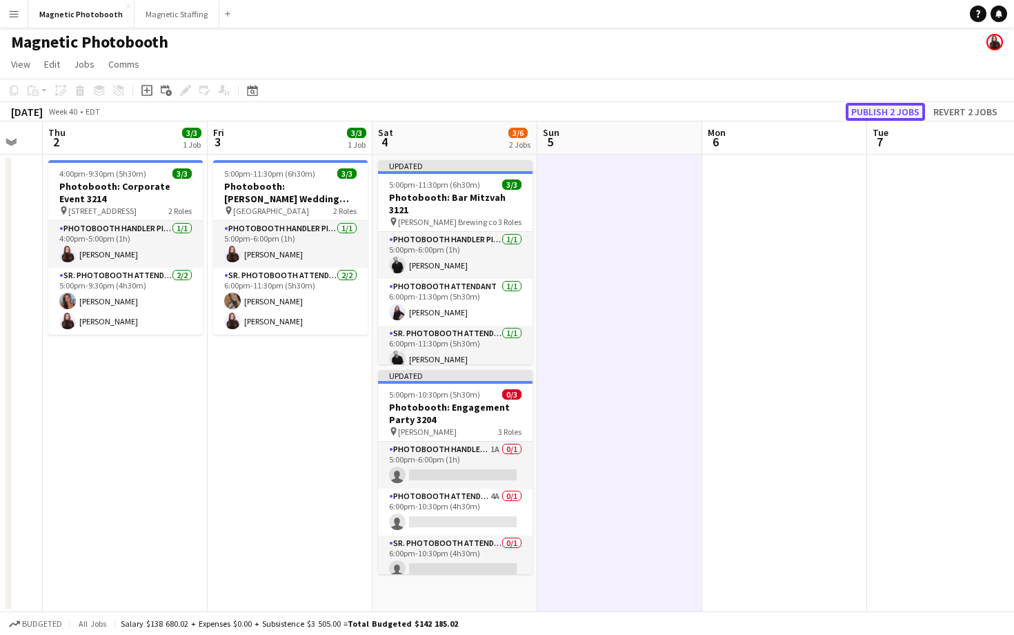
click at [867, 117] on button "Publish 2 jobs" at bounding box center [885, 112] width 79 height 18
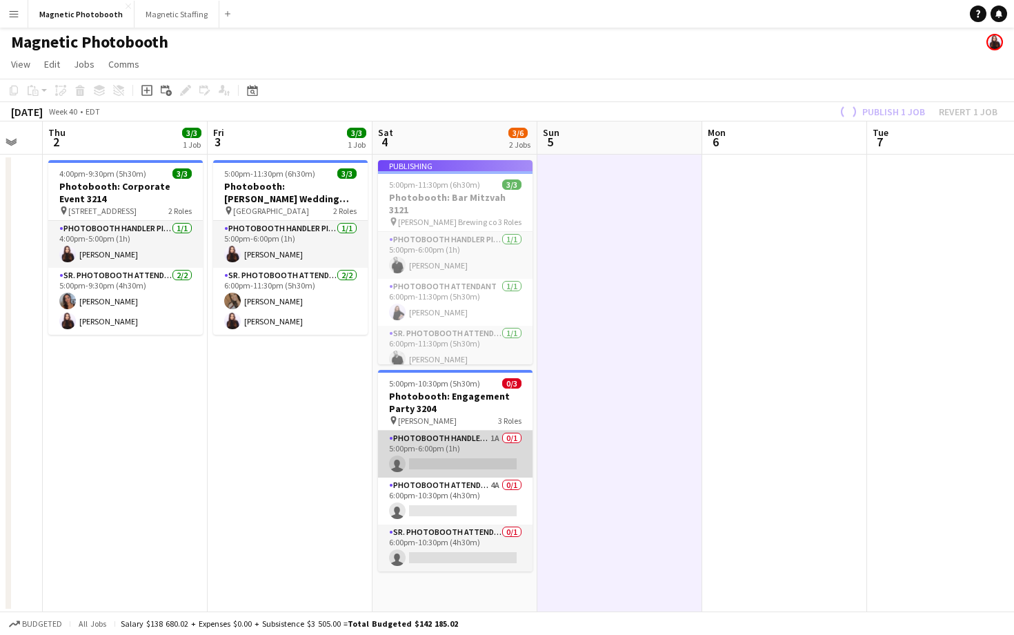
click at [401, 461] on app-card-role "Photobooth Handler Pick-Up/Drop-Off 1A 0/1 5:00pm-6:00pm (1h) single-neutral-ac…" at bounding box center [455, 453] width 155 height 47
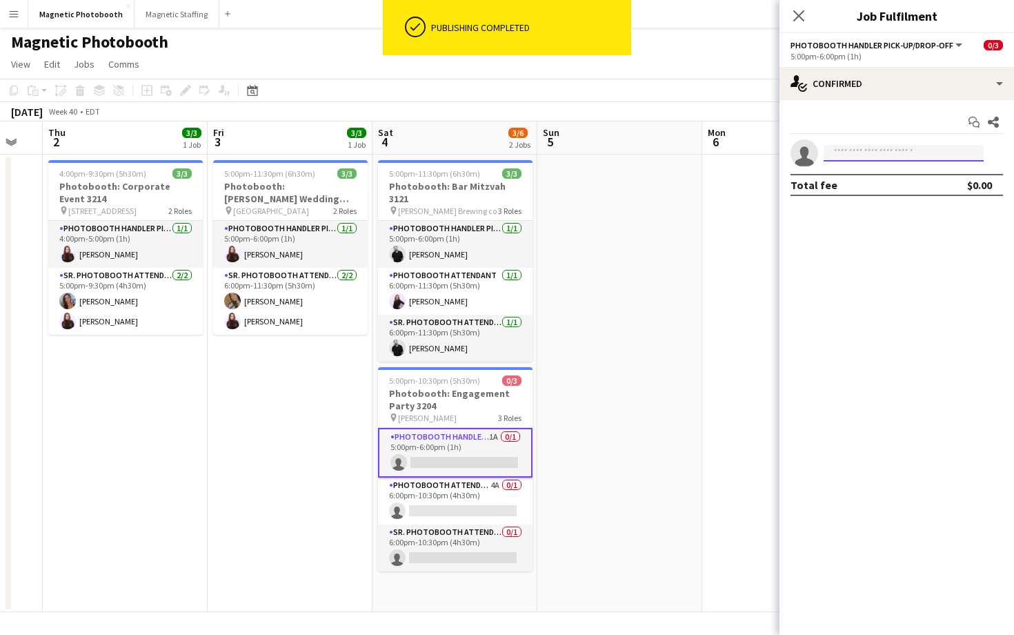
click at [920, 148] on input at bounding box center [904, 153] width 160 height 17
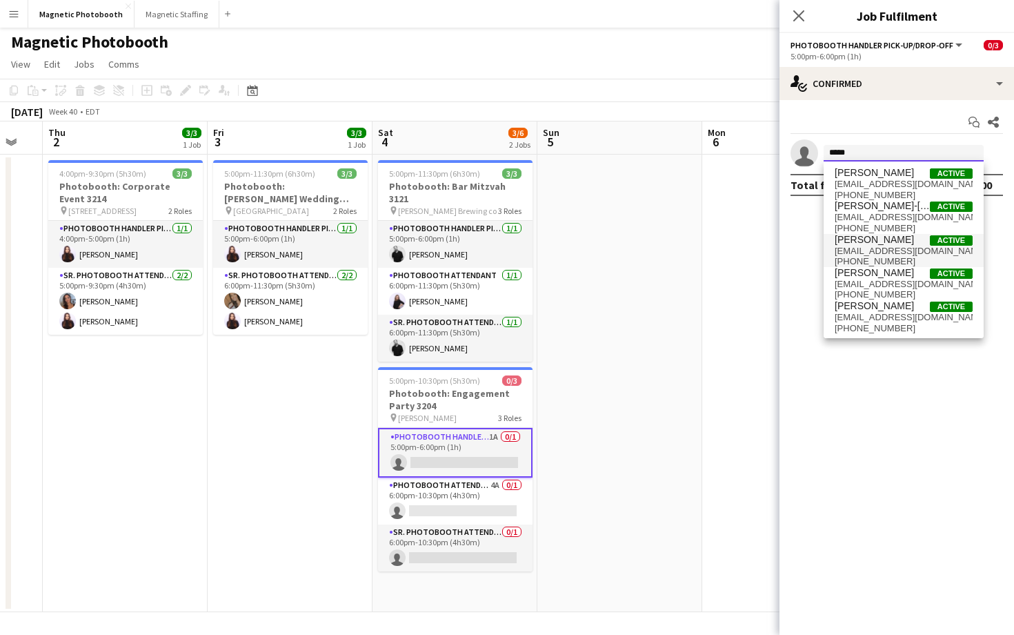
type input "*****"
click at [885, 248] on span "[EMAIL_ADDRESS][DOMAIN_NAME]" at bounding box center [904, 251] width 138 height 11
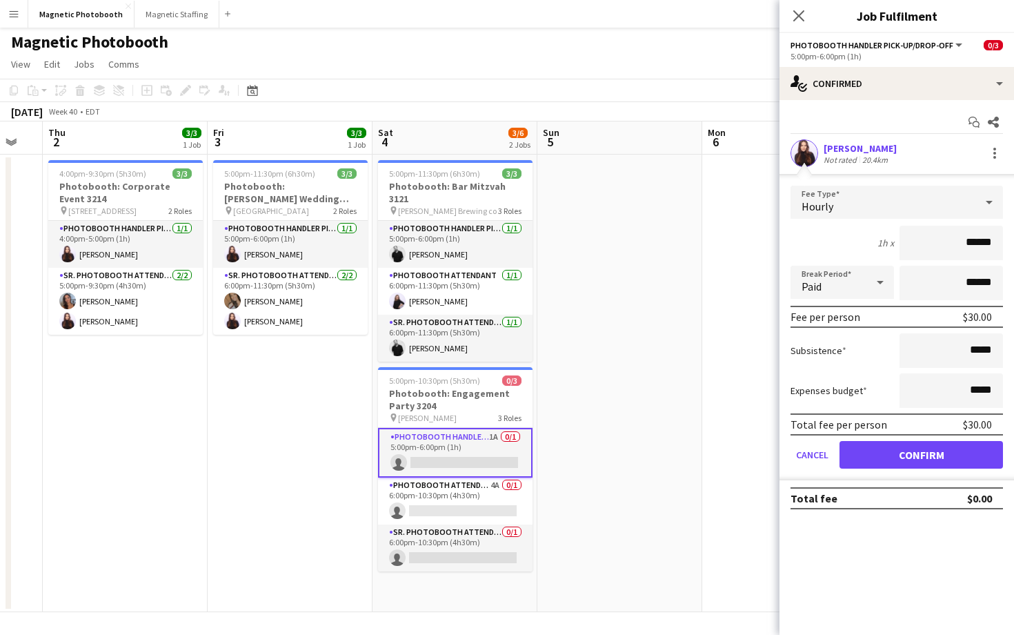
click at [971, 248] on input "******" at bounding box center [950, 243] width 103 height 34
type input "**"
type input "***"
click at [926, 455] on button "Confirm" at bounding box center [920, 455] width 163 height 28
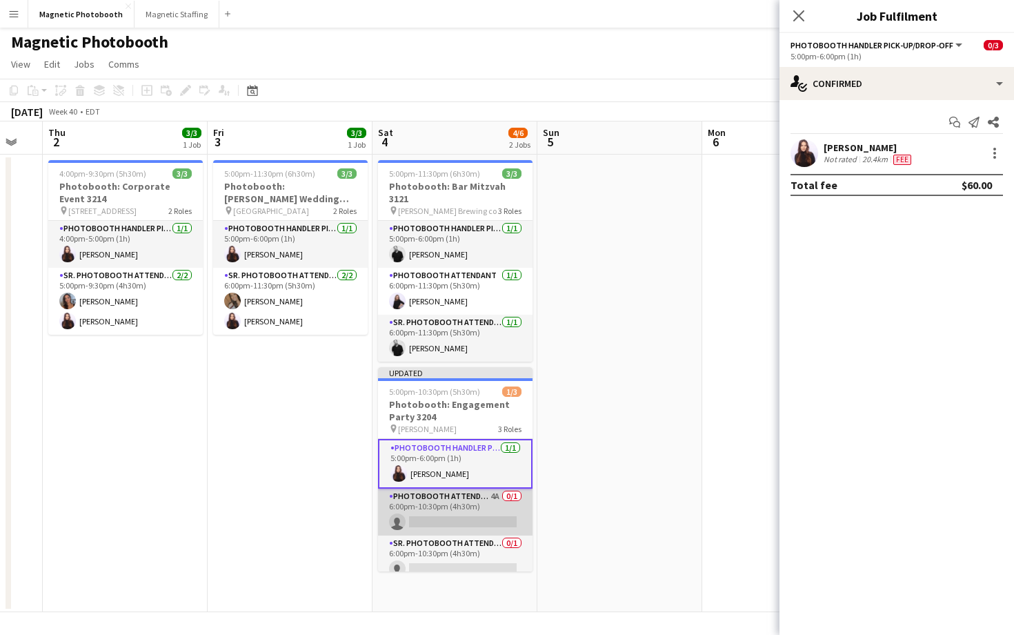
click at [435, 508] on app-card-role "Photobooth Attendant 4A 0/1 6:00pm-10:30pm (4h30m) single-neutral-actions" at bounding box center [455, 511] width 155 height 47
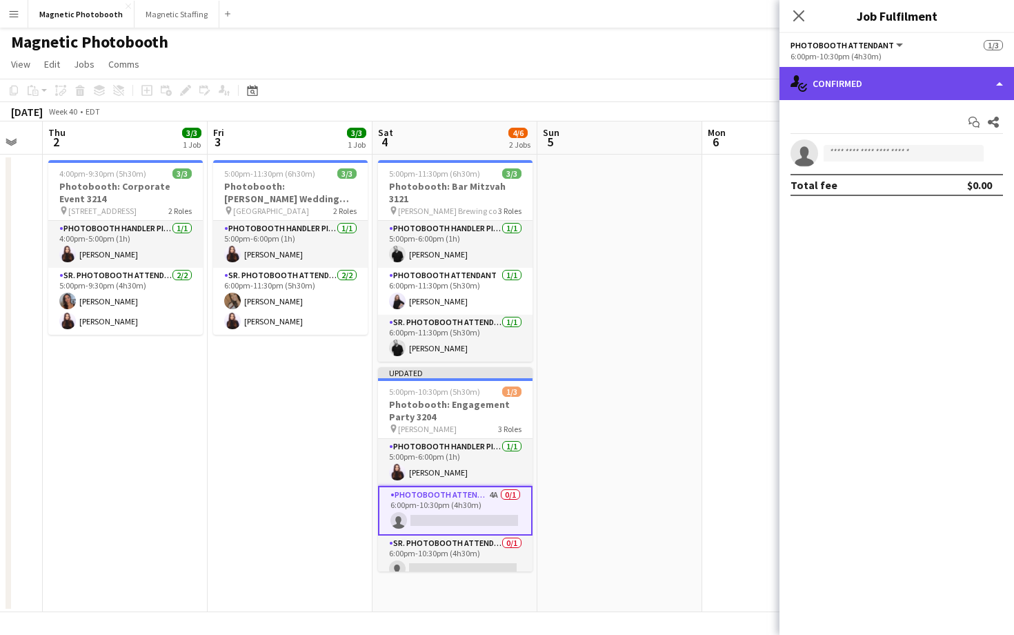
click at [882, 99] on div "single-neutral-actions-check-2 Confirmed" at bounding box center [896, 83] width 235 height 33
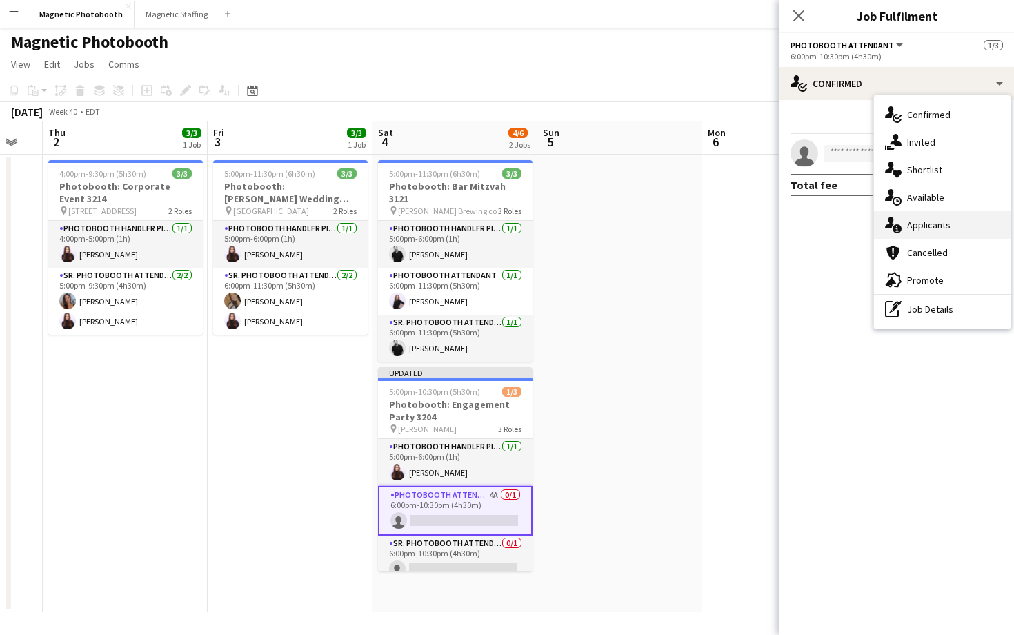
click at [908, 225] on span "Applicants" at bounding box center [928, 225] width 43 height 12
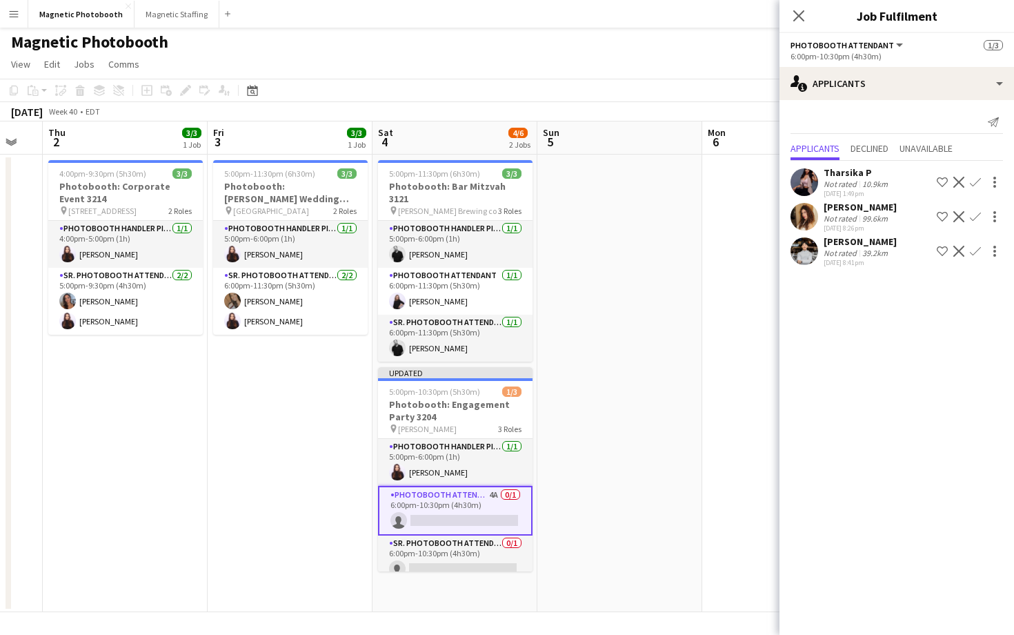
click at [979, 212] on app-icon "Confirm" at bounding box center [975, 216] width 11 height 11
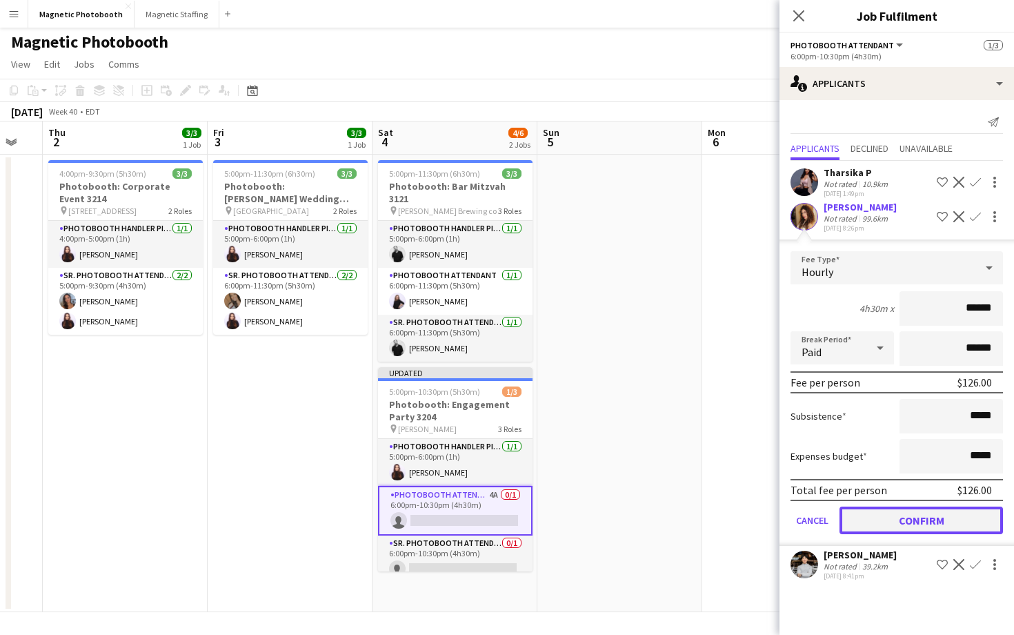
click at [910, 513] on button "Confirm" at bounding box center [920, 520] width 163 height 28
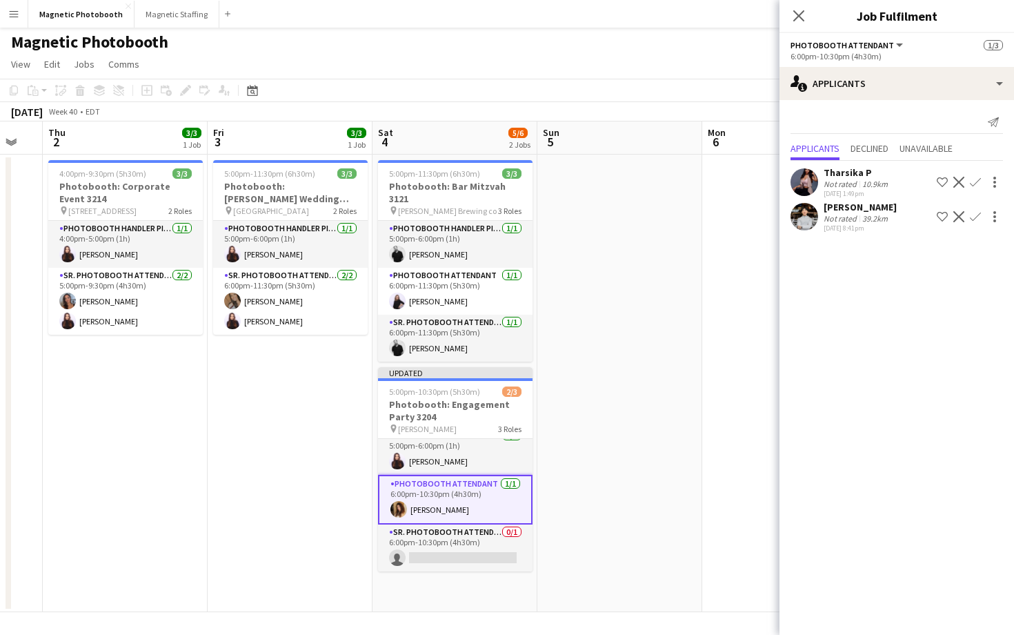
scroll to position [10, 0]
click at [443, 544] on app-card-role "Sr. Photobooth Attendant 0/1 6:00pm-10:30pm (4h30m) single-neutral-actions" at bounding box center [455, 549] width 155 height 47
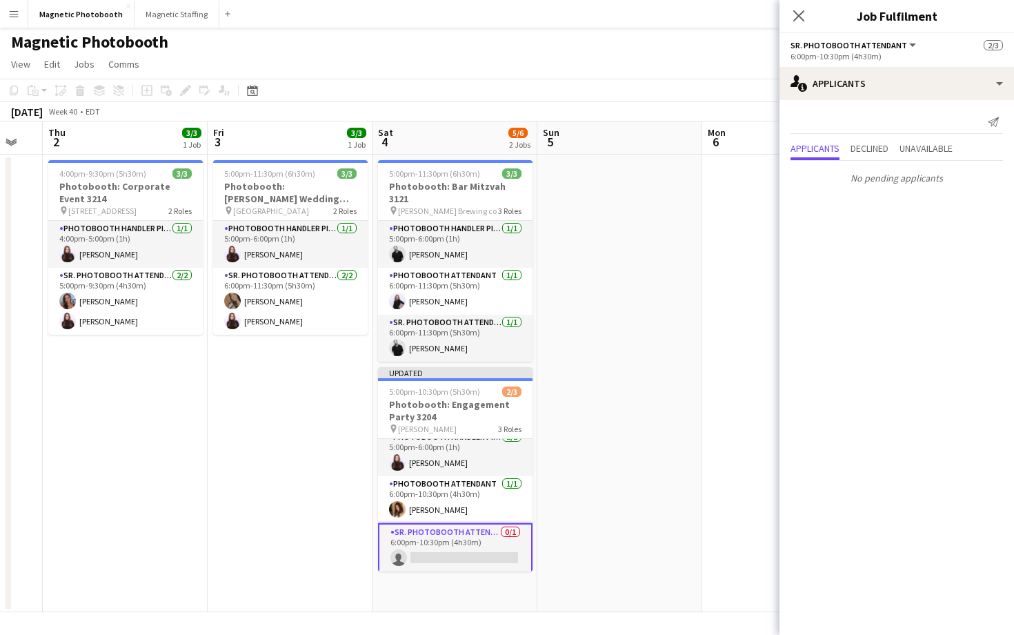
click at [463, 540] on app-card-role "Sr. Photobooth Attendant 0/1 6:00pm-10:30pm (4h30m) single-neutral-actions" at bounding box center [455, 548] width 155 height 50
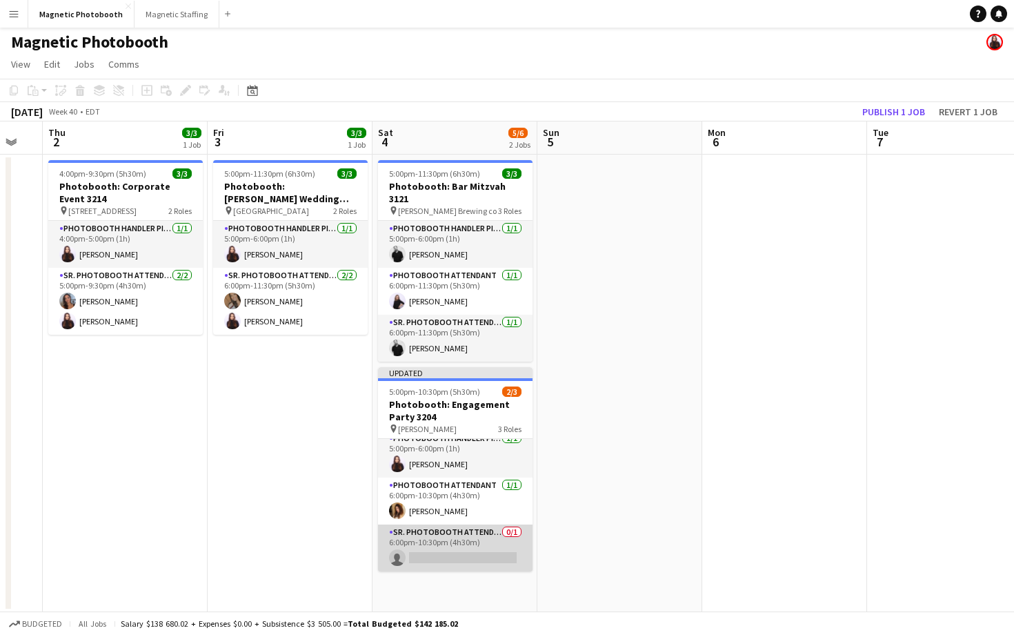
click at [463, 540] on app-card-role "Sr. Photobooth Attendant 0/1 6:00pm-10:30pm (4h30m) single-neutral-actions" at bounding box center [455, 547] width 155 height 47
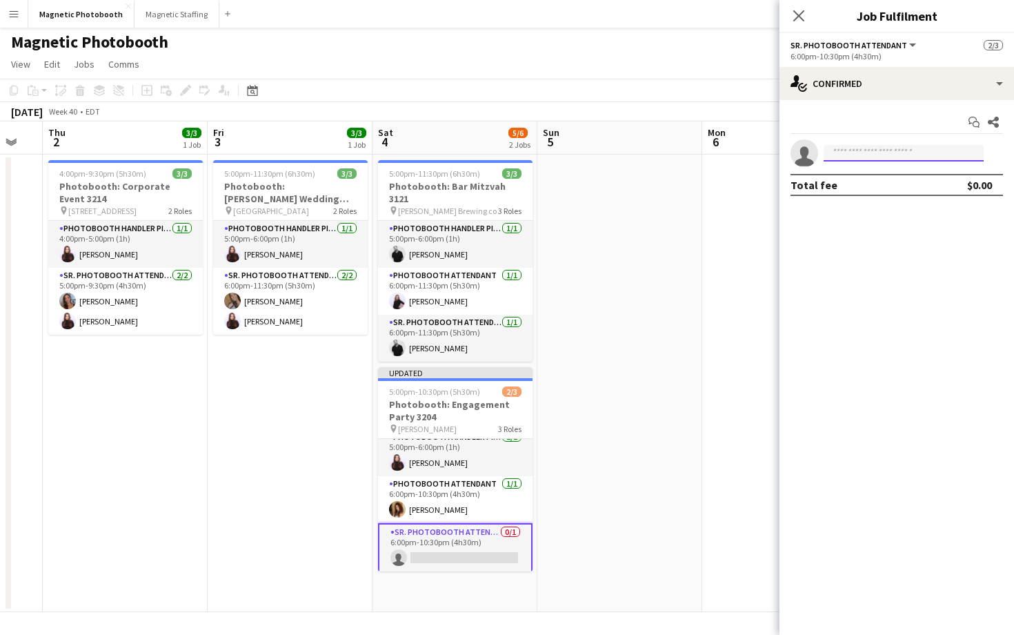
click at [853, 148] on input at bounding box center [904, 153] width 160 height 17
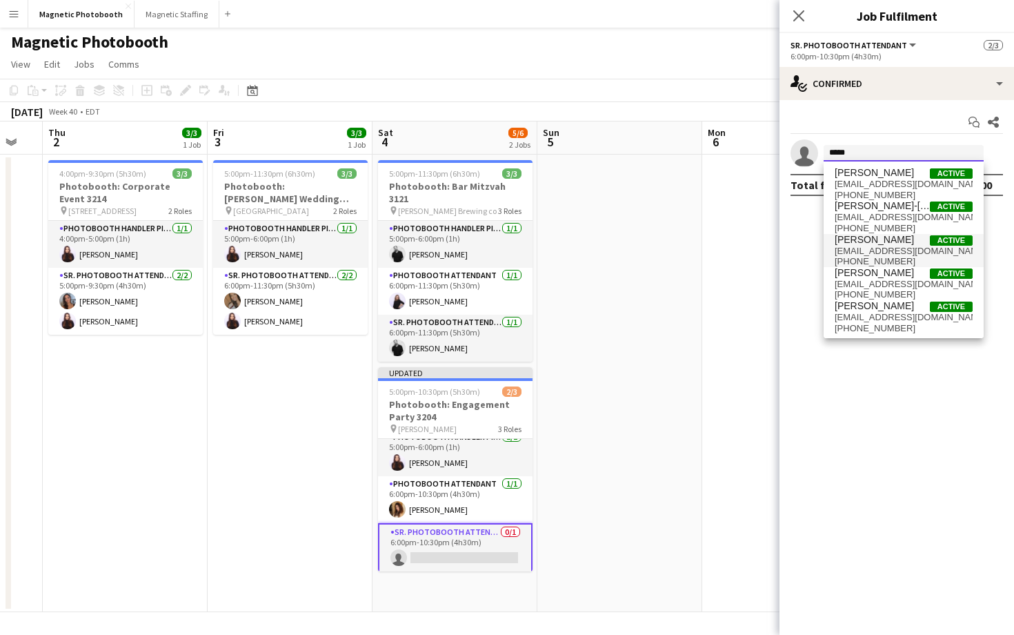
type input "*****"
click at [901, 237] on span "[PERSON_NAME] Active" at bounding box center [904, 240] width 138 height 12
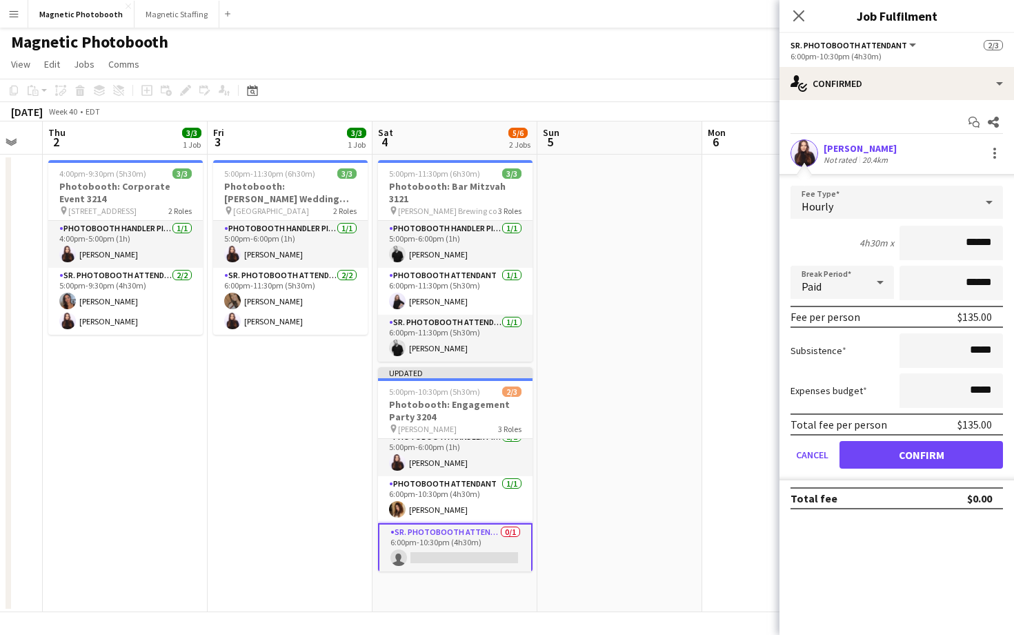
click at [901, 439] on form "Fee Type Hourly 4h30m x ****** Break Period Paid ****** Fee per person $135.00 …" at bounding box center [896, 333] width 235 height 295
click at [882, 449] on button "Confirm" at bounding box center [920, 455] width 163 height 28
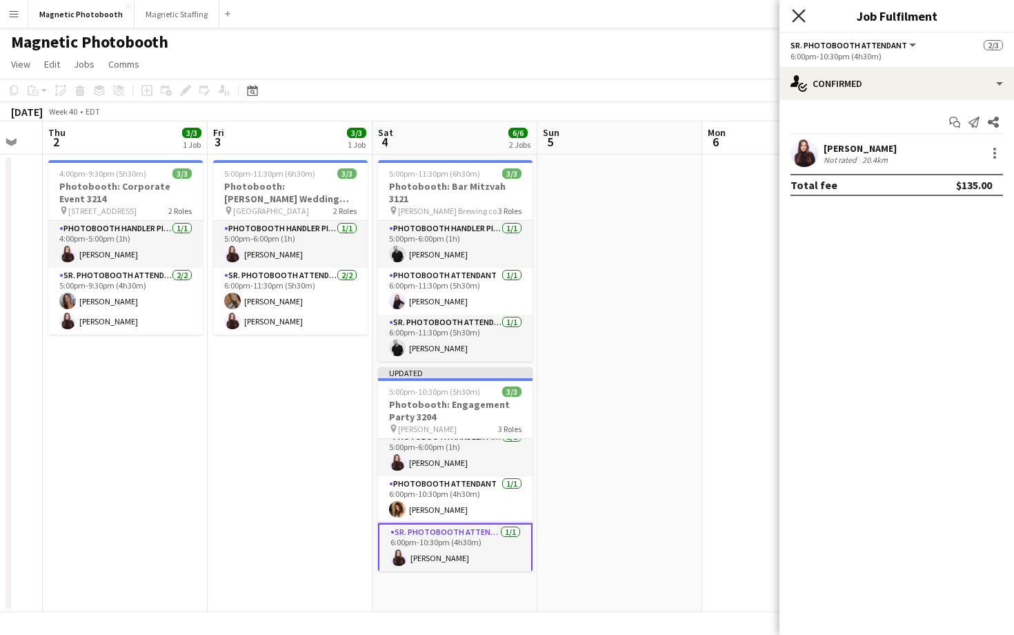
click at [799, 19] on icon "Close pop-in" at bounding box center [798, 15] width 13 height 13
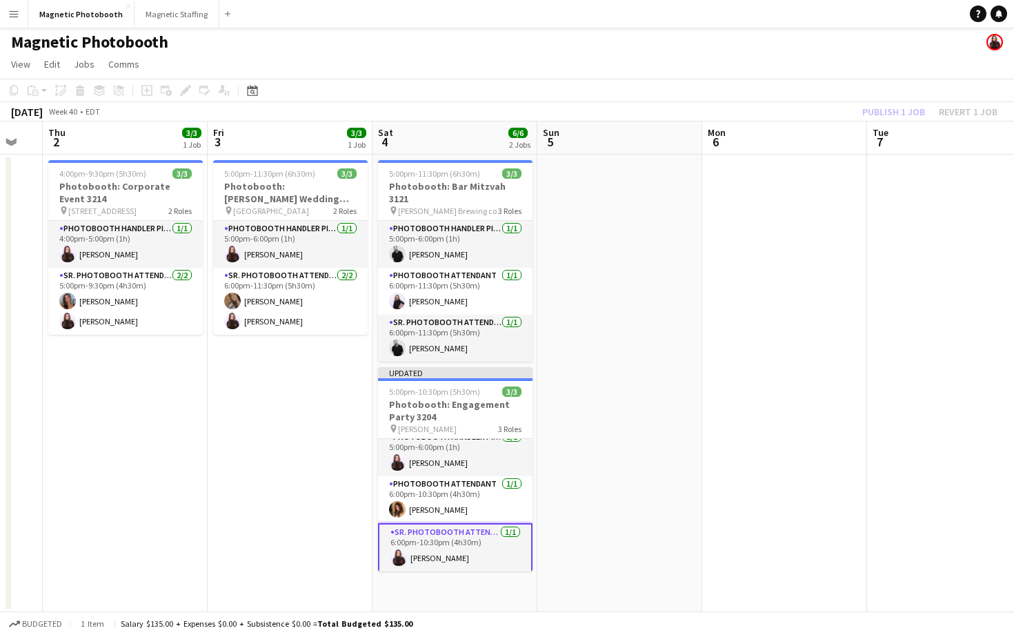
click at [795, 48] on div "Magnetic Photobooth" at bounding box center [507, 39] width 1014 height 26
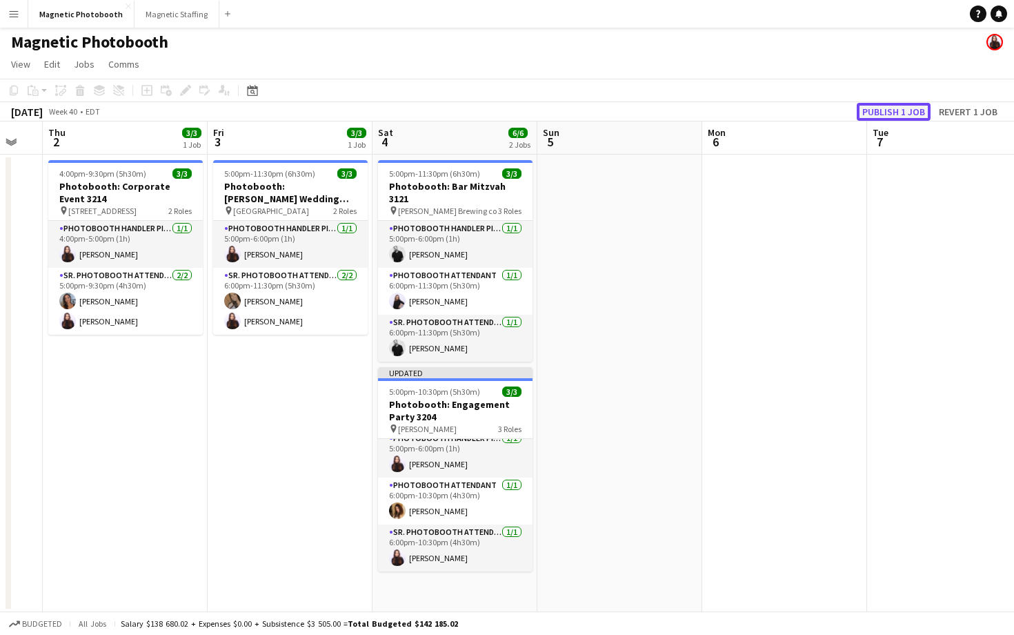
click at [899, 113] on button "Publish 1 job" at bounding box center [894, 112] width 74 height 18
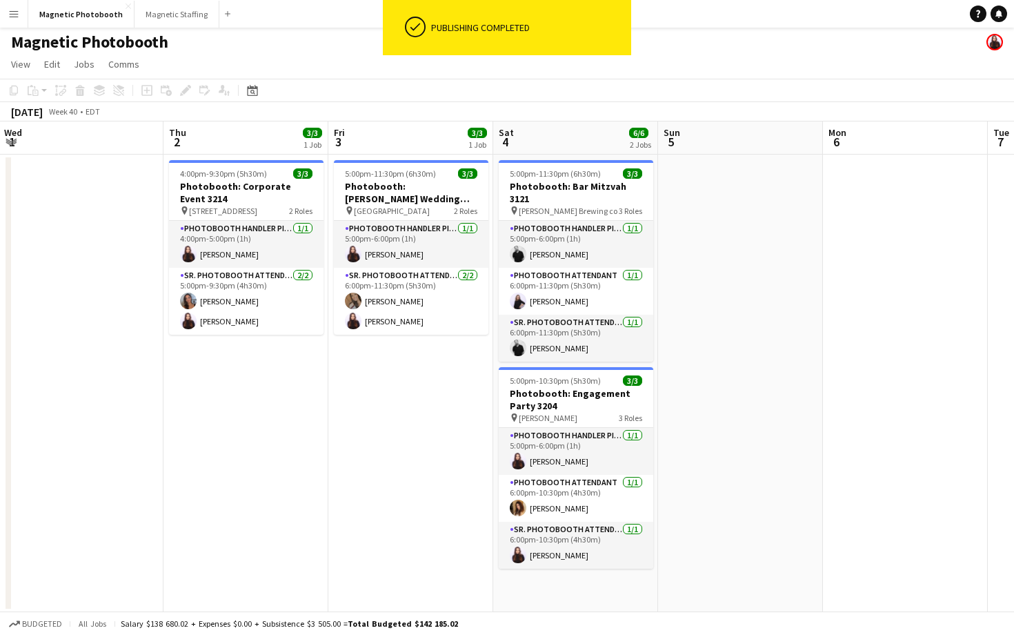
scroll to position [0, 327]
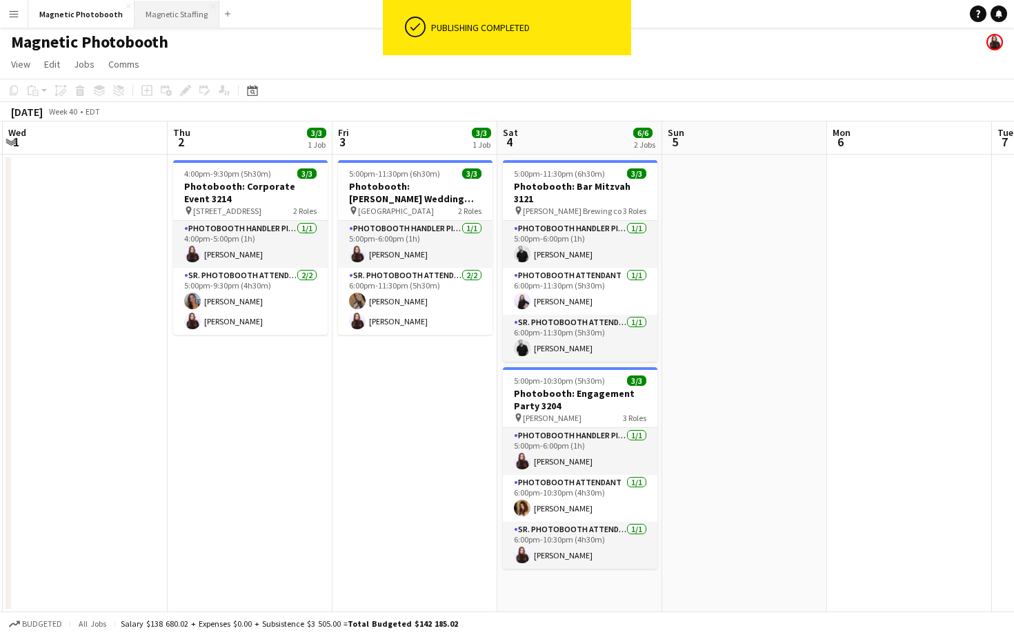
click at [165, 10] on button "Magnetic Staffing Close" at bounding box center [177, 14] width 85 height 27
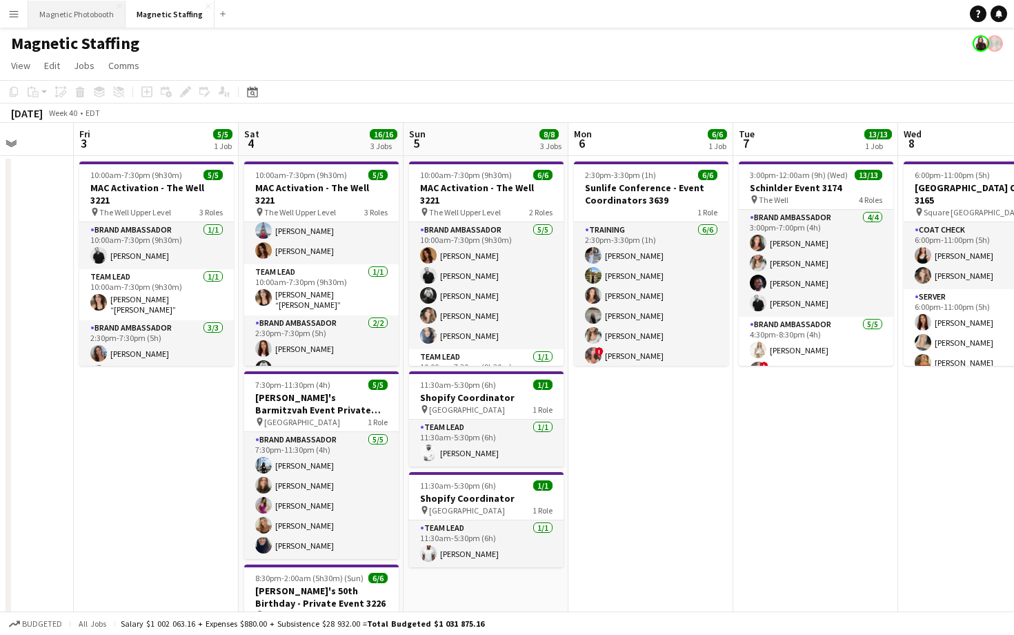
click at [77, 18] on button "Magnetic Photobooth Close" at bounding box center [76, 14] width 97 height 27
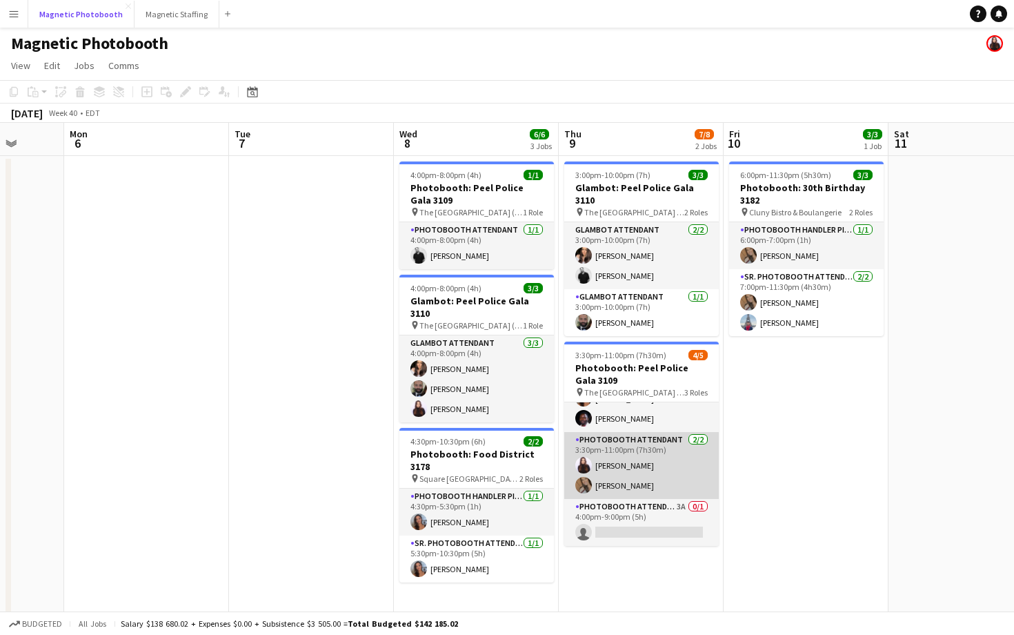
scroll to position [18, 0]
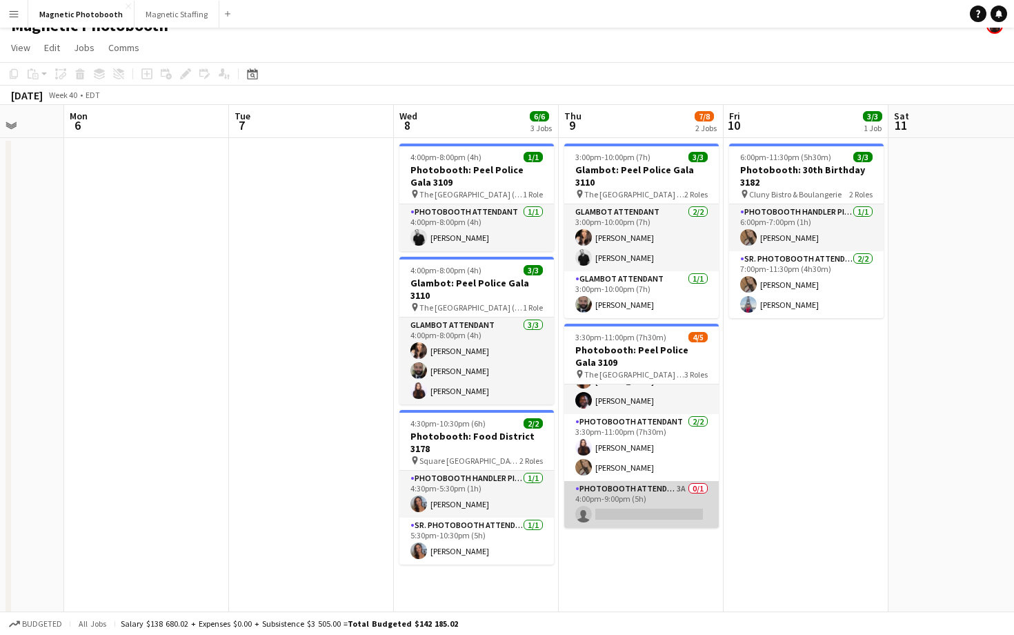
click at [653, 488] on app-card-role "Photobooth Attendant 3A 0/1 4:00pm-9:00pm (5h) single-neutral-actions" at bounding box center [641, 504] width 155 height 47
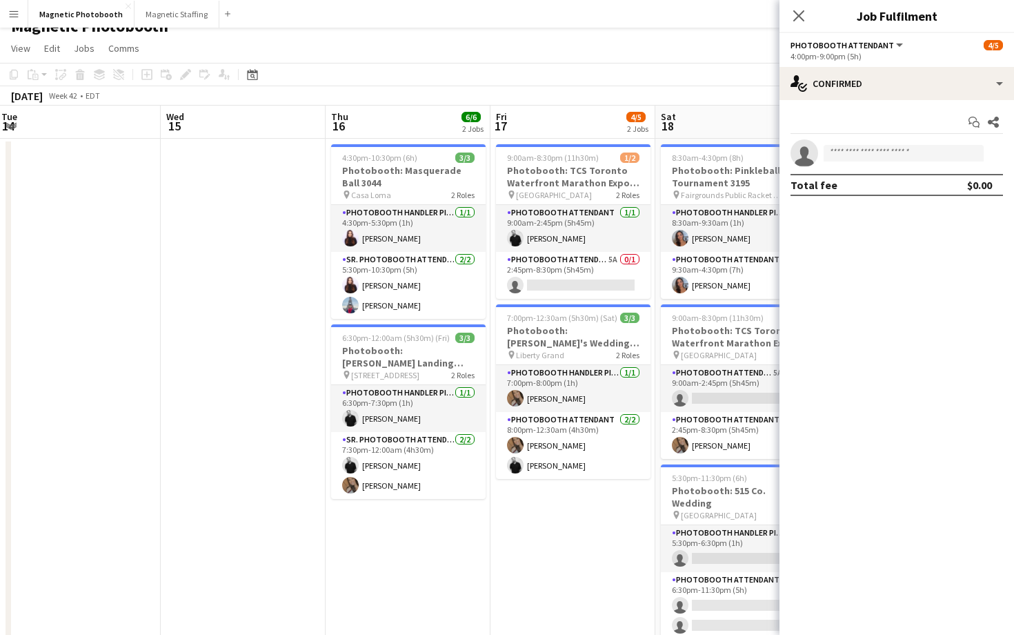
scroll to position [0, 503]
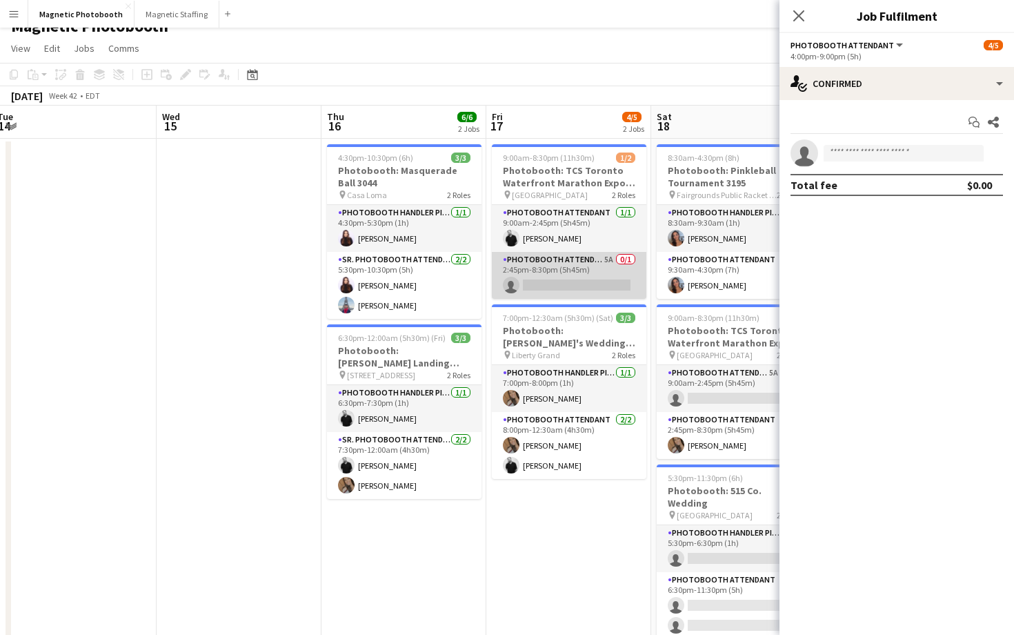
click at [567, 272] on app-card-role "Photobooth Attendant 5A 0/1 2:45pm-8:30pm (5h45m) single-neutral-actions" at bounding box center [569, 275] width 155 height 47
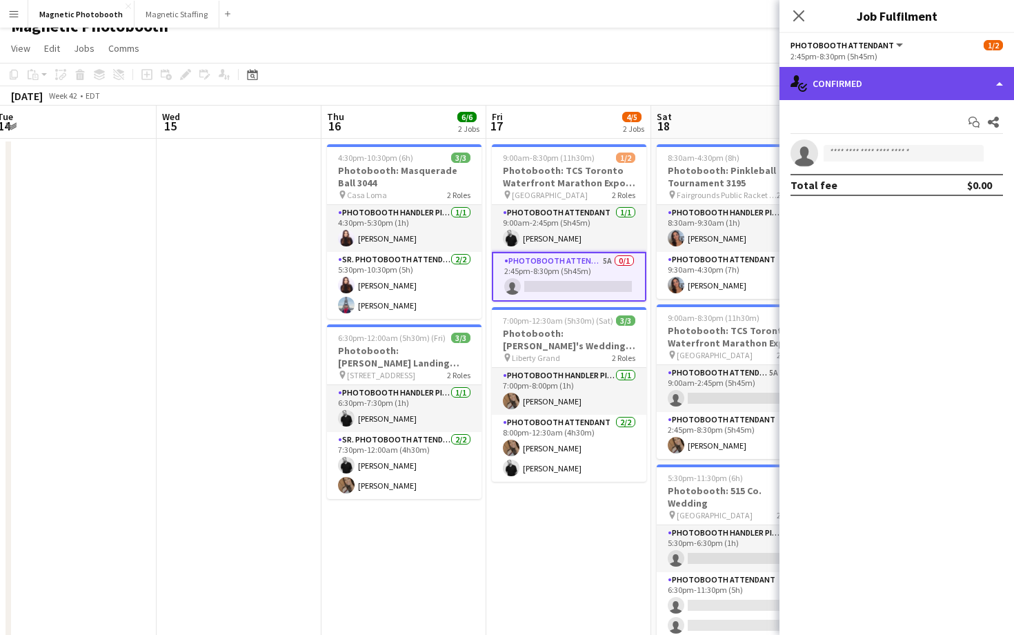
click at [830, 88] on div "single-neutral-actions-check-2 Confirmed" at bounding box center [896, 83] width 235 height 33
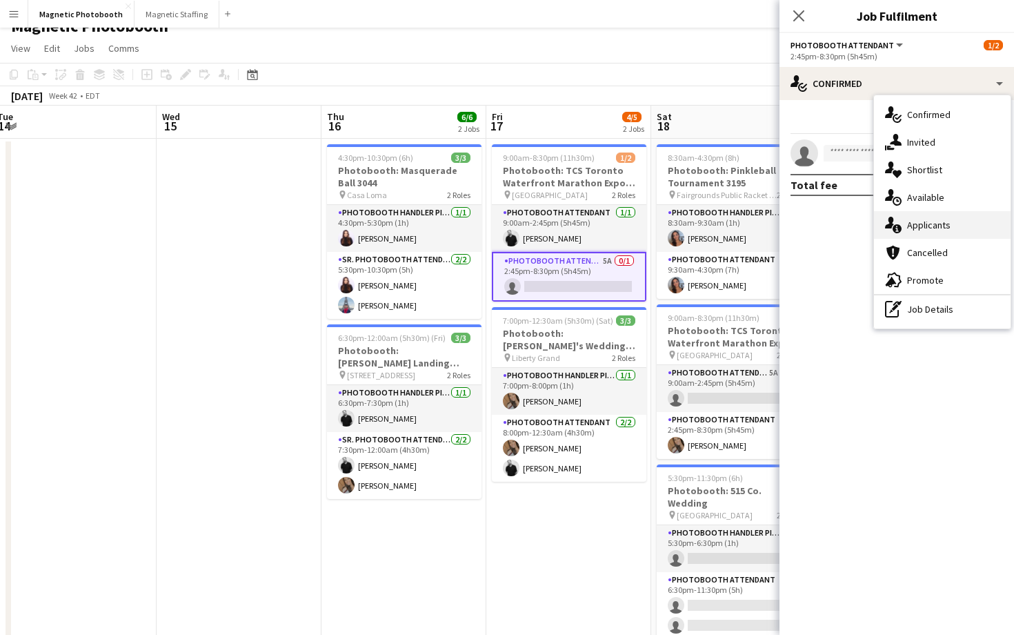
click at [922, 229] on span "Applicants" at bounding box center [928, 225] width 43 height 12
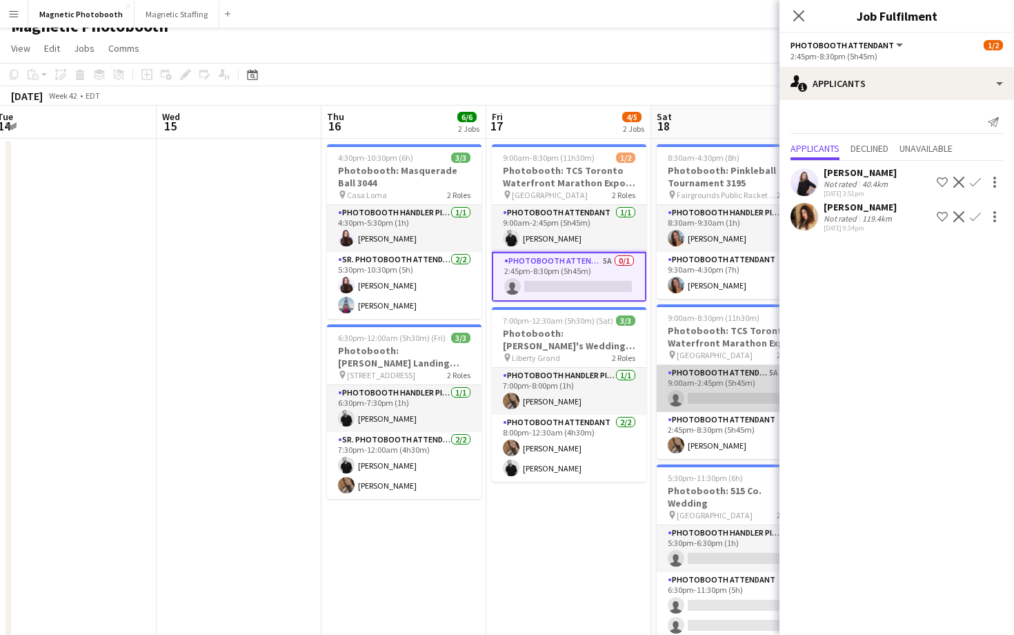
click at [698, 390] on app-card-role "Photobooth Attendant 5A 0/1 9:00am-2:45pm (5h45m) single-neutral-actions" at bounding box center [734, 388] width 155 height 47
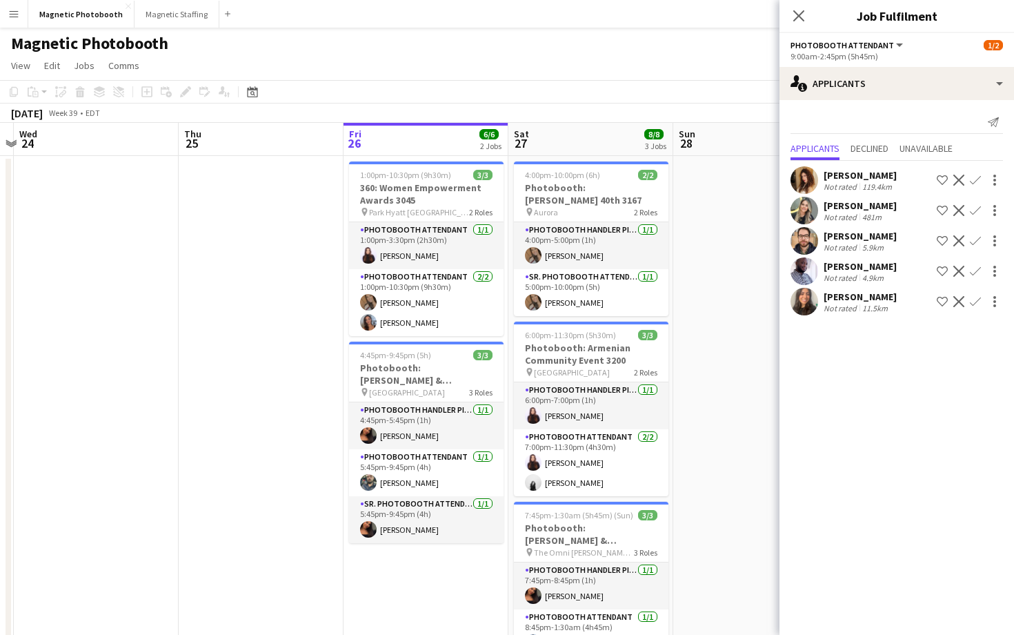
scroll to position [0, 652]
